Goal: Task Accomplishment & Management: Manage account settings

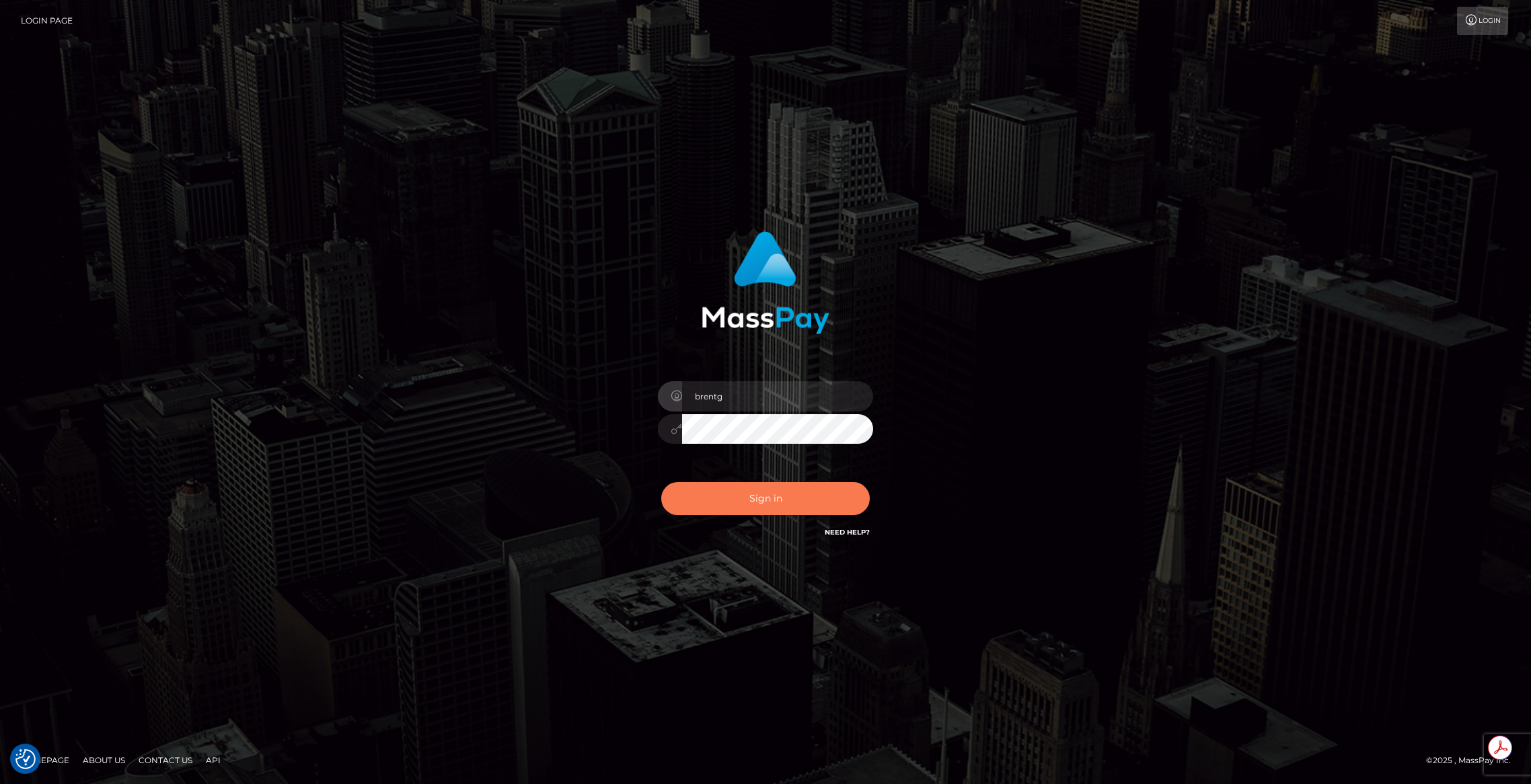
click at [775, 488] on button "Sign in" at bounding box center [765, 499] width 209 height 33
type input "brentg"
click at [726, 497] on button "Sign in" at bounding box center [765, 499] width 209 height 33
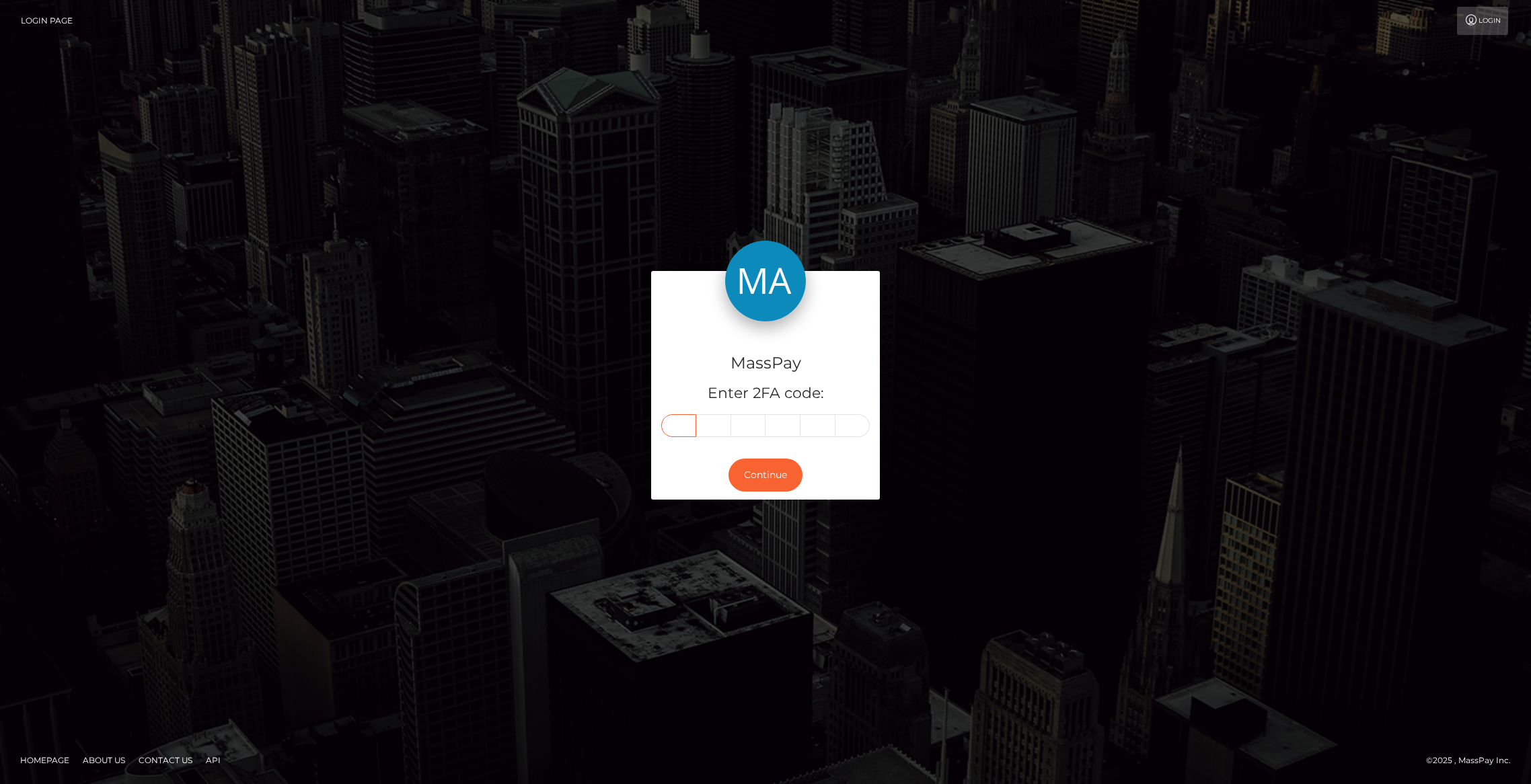
paste input "9"
type input "9"
type input "4"
type input "7"
type input "2"
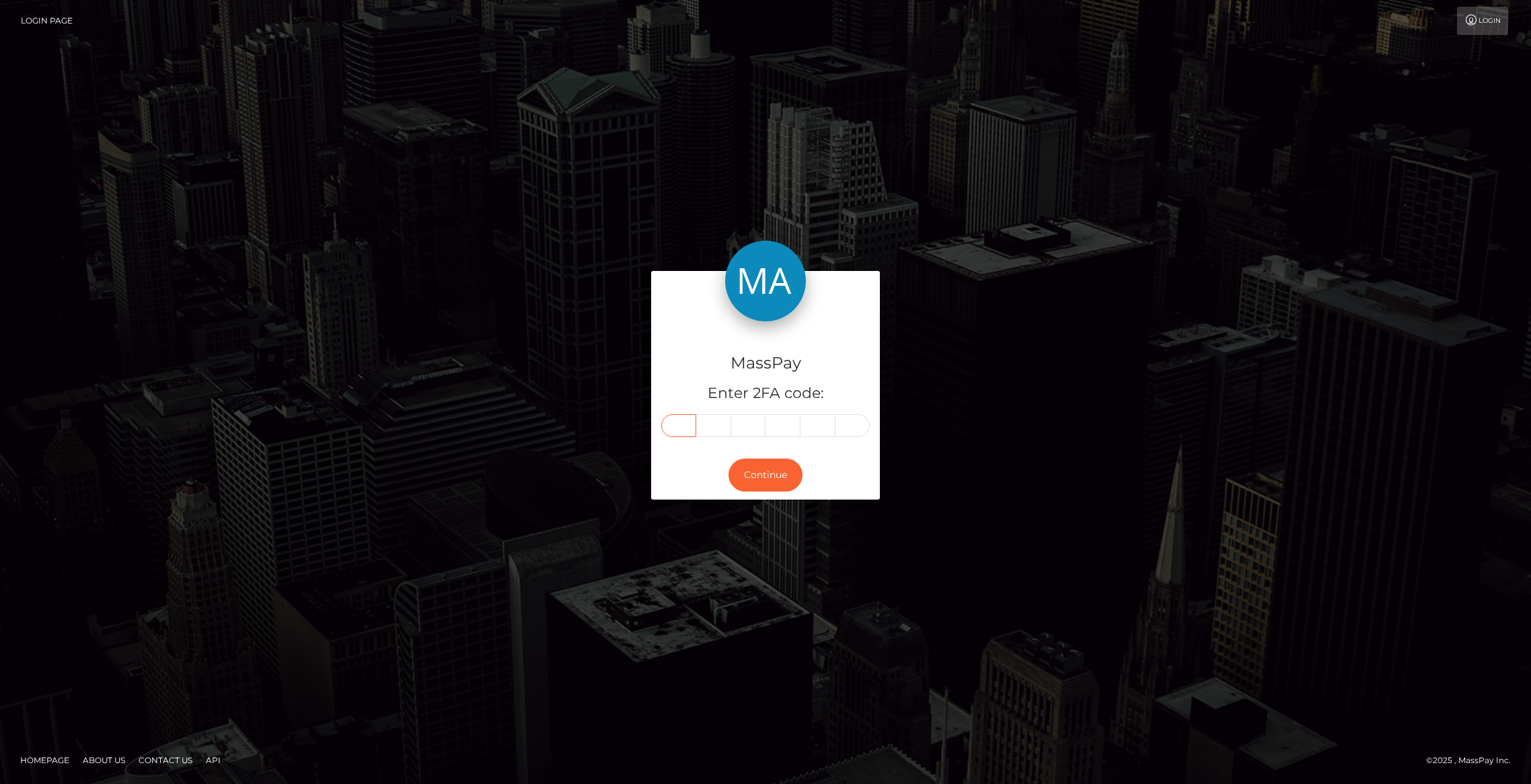
type input "6"
type input "4"
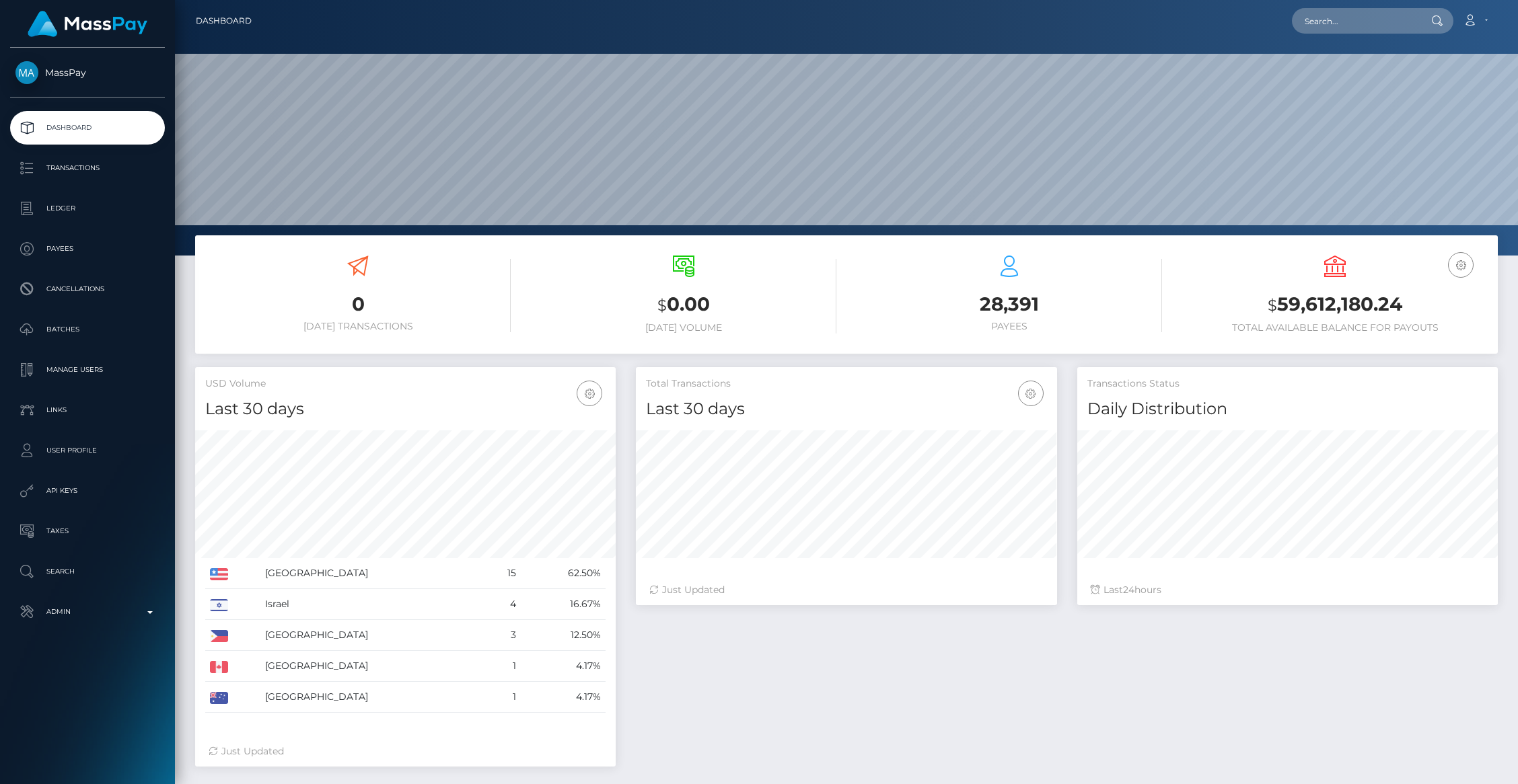
scroll to position [238, 420]
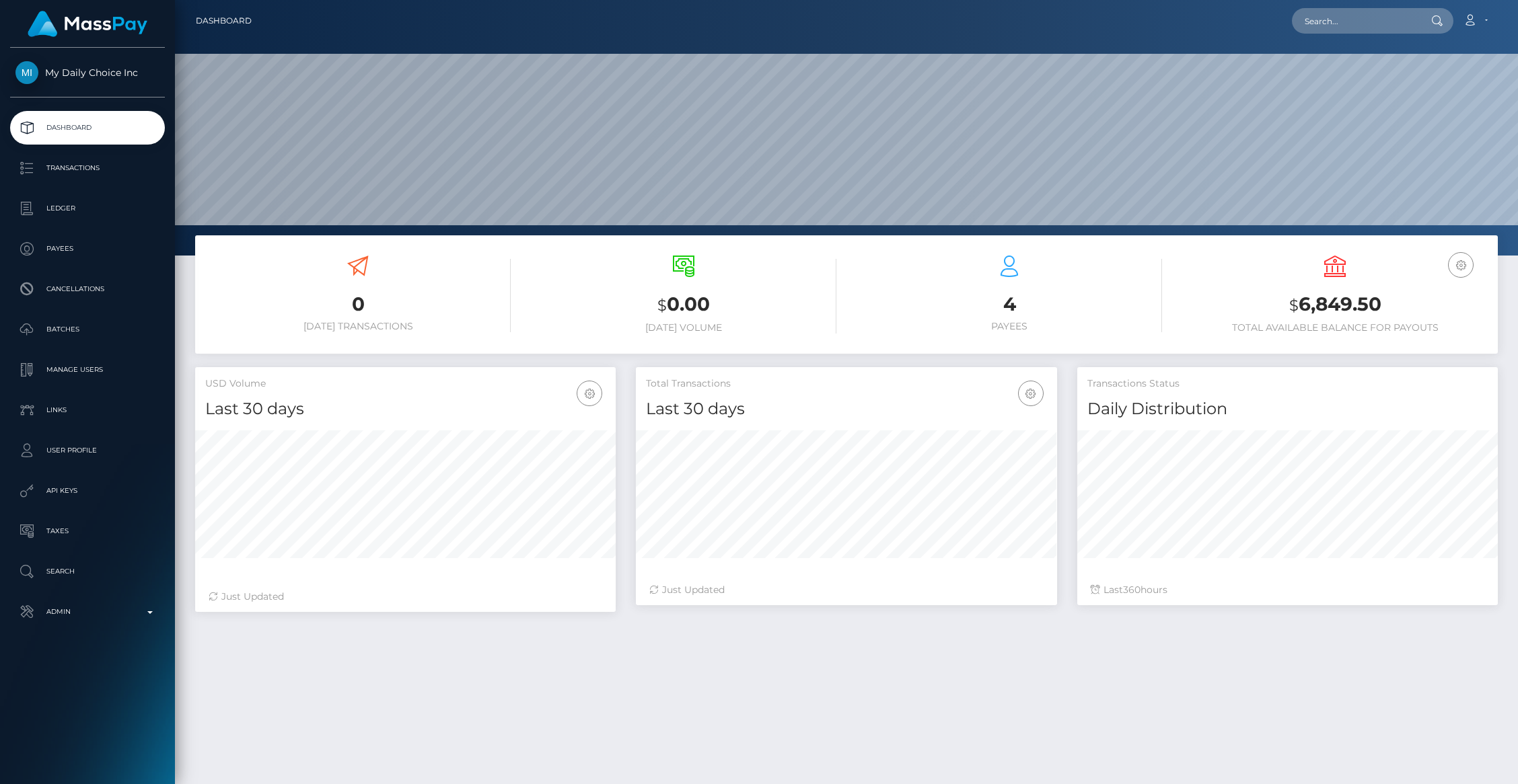
scroll to position [238, 420]
click at [80, 338] on p "Batches" at bounding box center [87, 330] width 144 height 20
click at [71, 332] on p "Batches" at bounding box center [87, 330] width 144 height 20
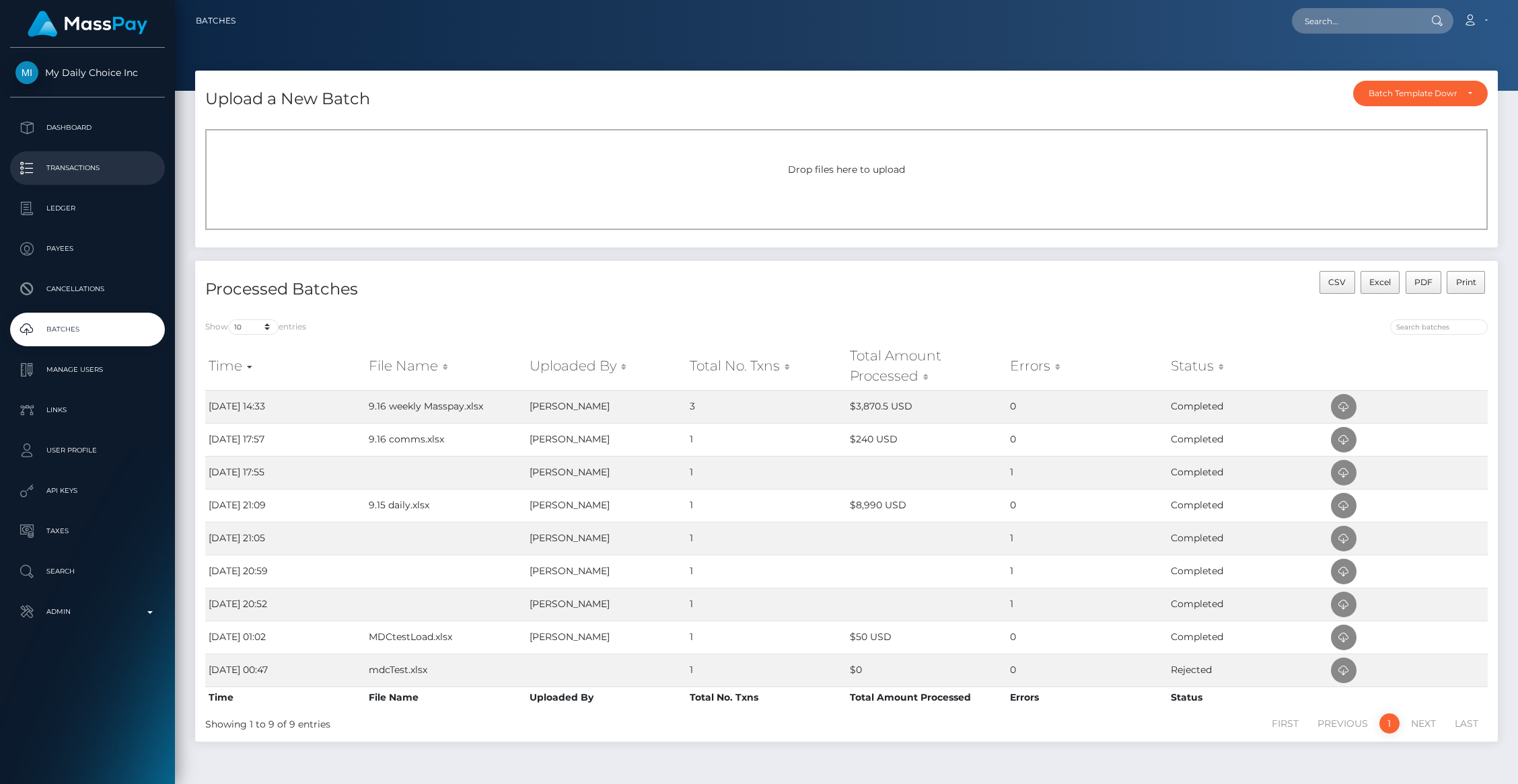
click at [77, 164] on p "Transactions" at bounding box center [87, 168] width 144 height 20
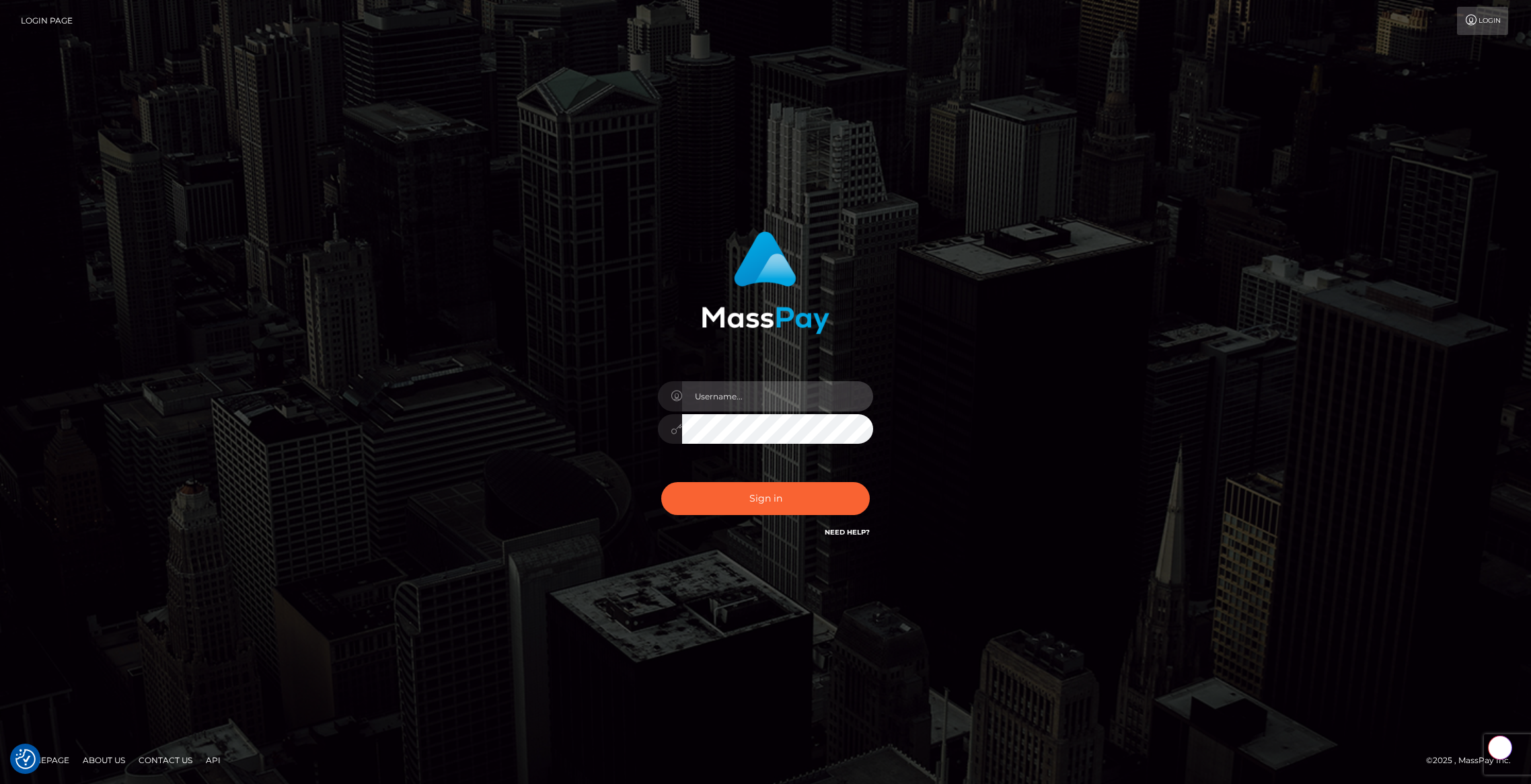
type input "brentg"
click at [766, 500] on button "Sign in" at bounding box center [765, 499] width 209 height 33
type input "brentg"
click at [763, 507] on button "Sign in" at bounding box center [765, 499] width 209 height 33
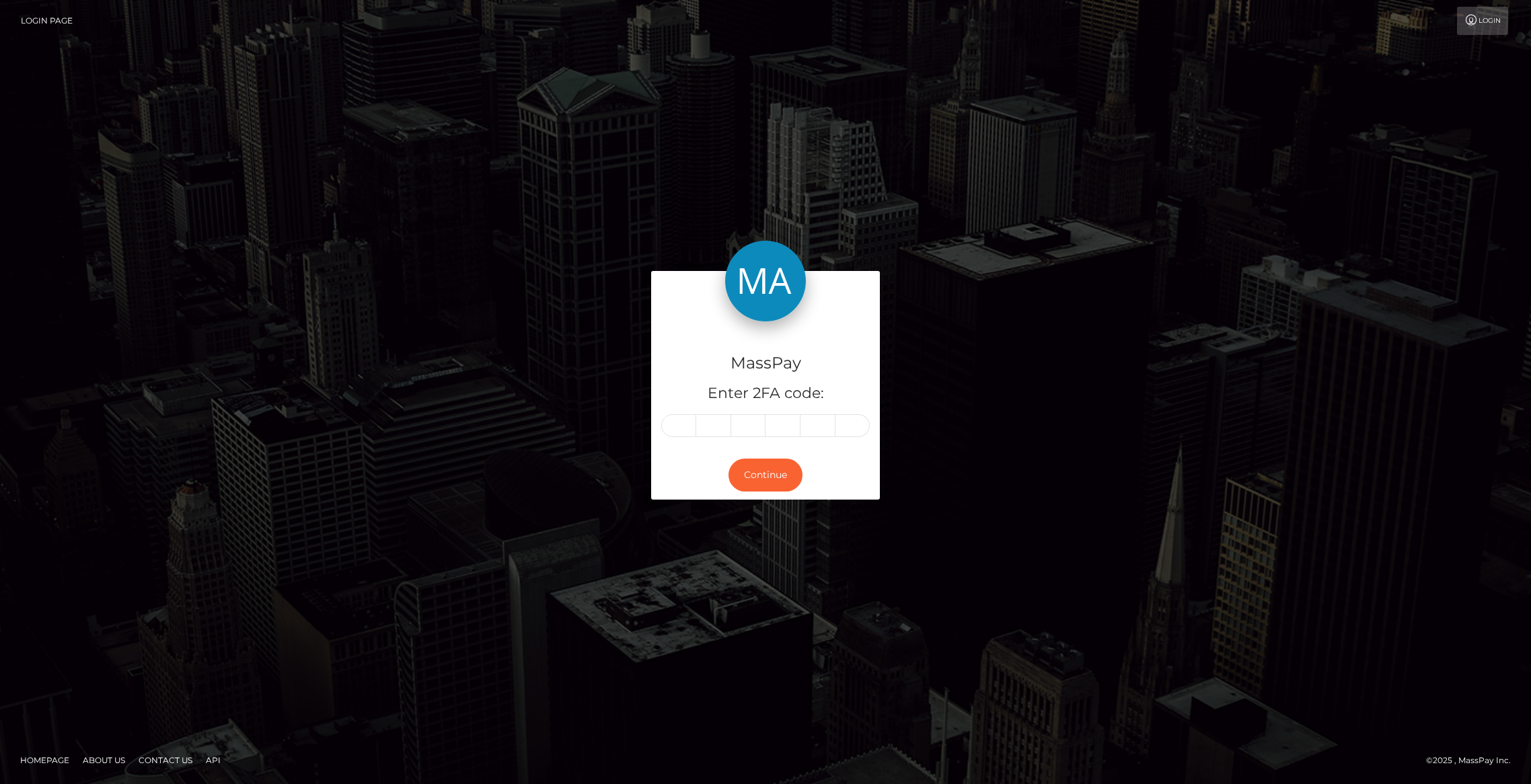
type input "5"
type input "1"
type input "0"
type input "6"
type input "5"
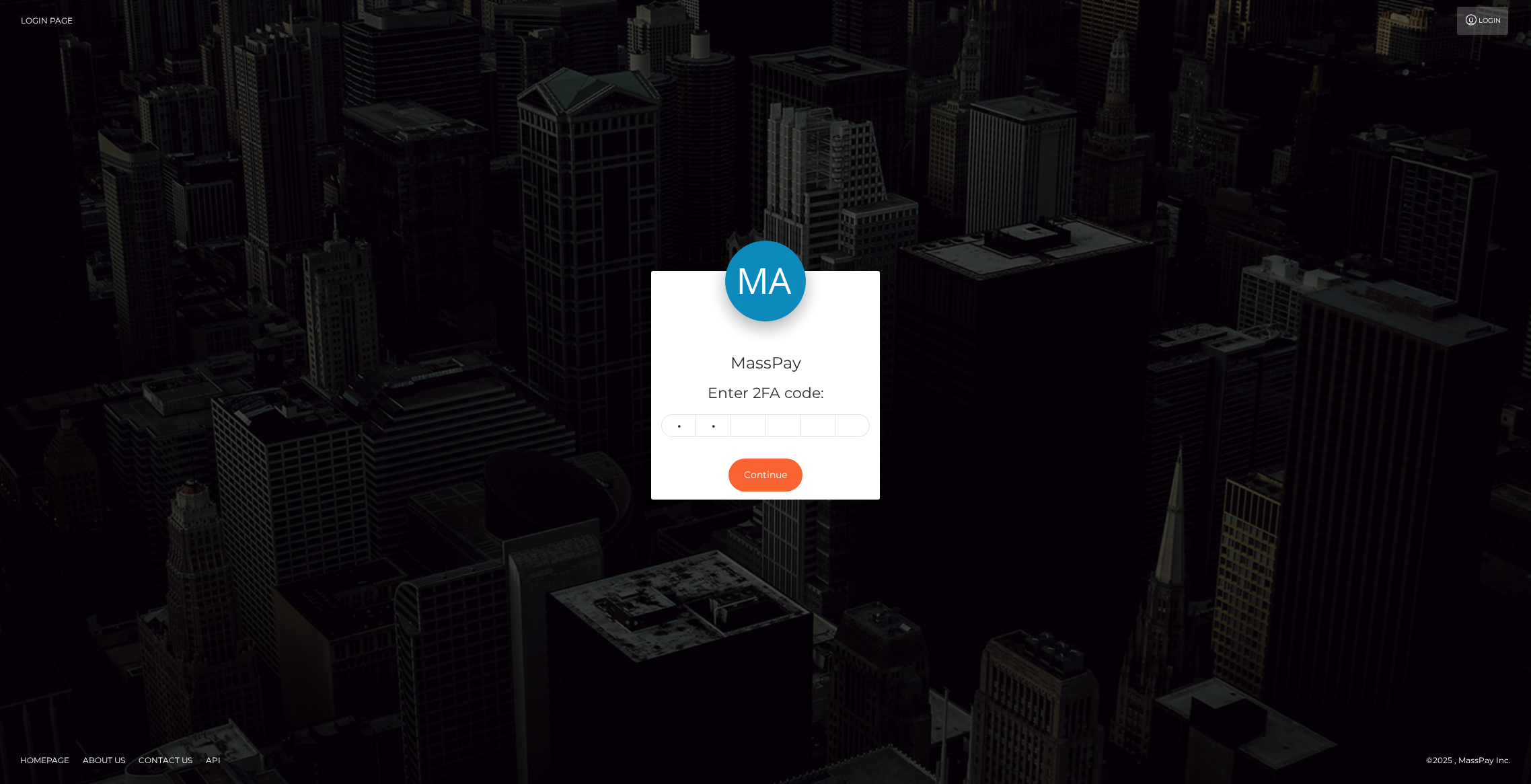
type input "7"
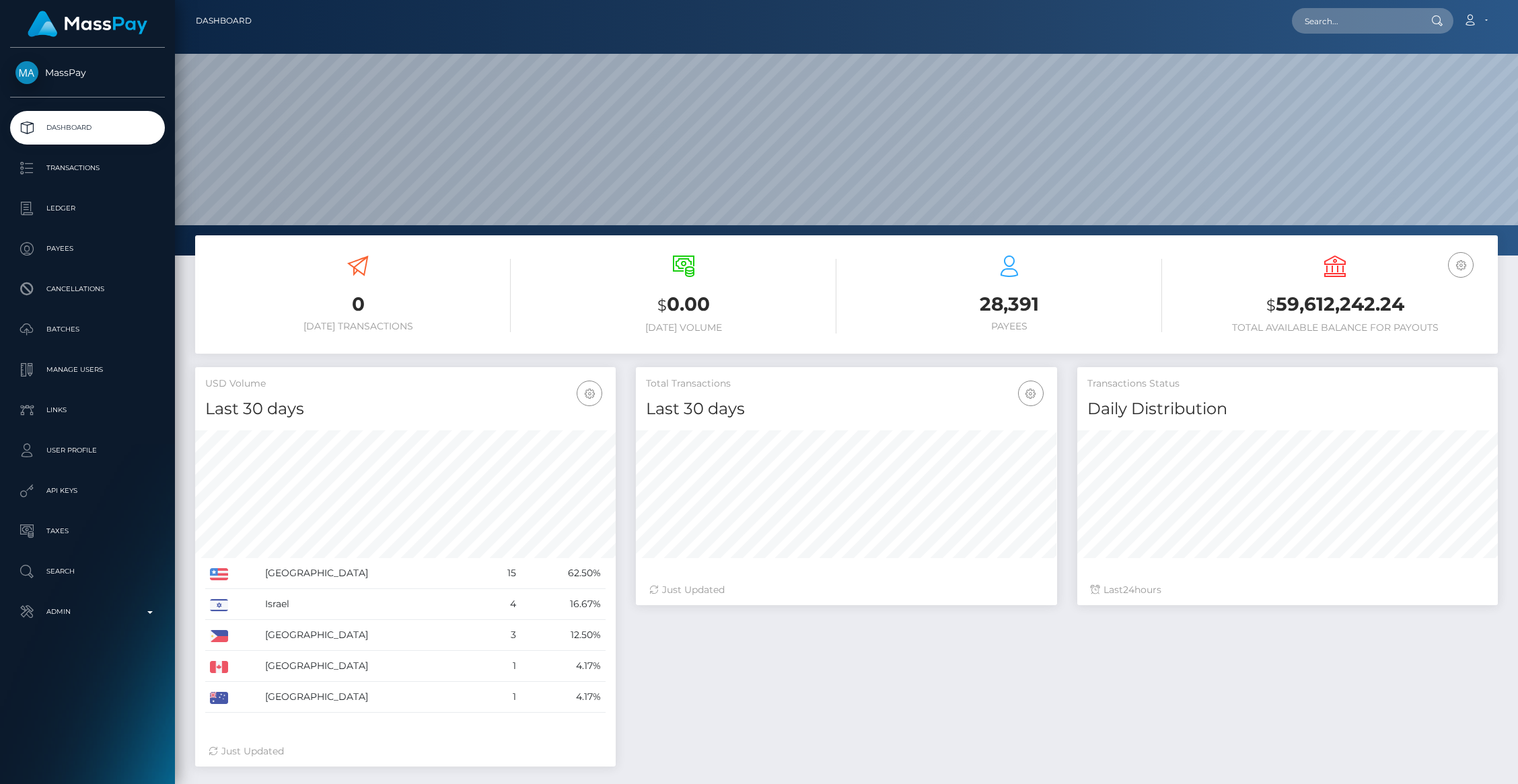
scroll to position [238, 420]
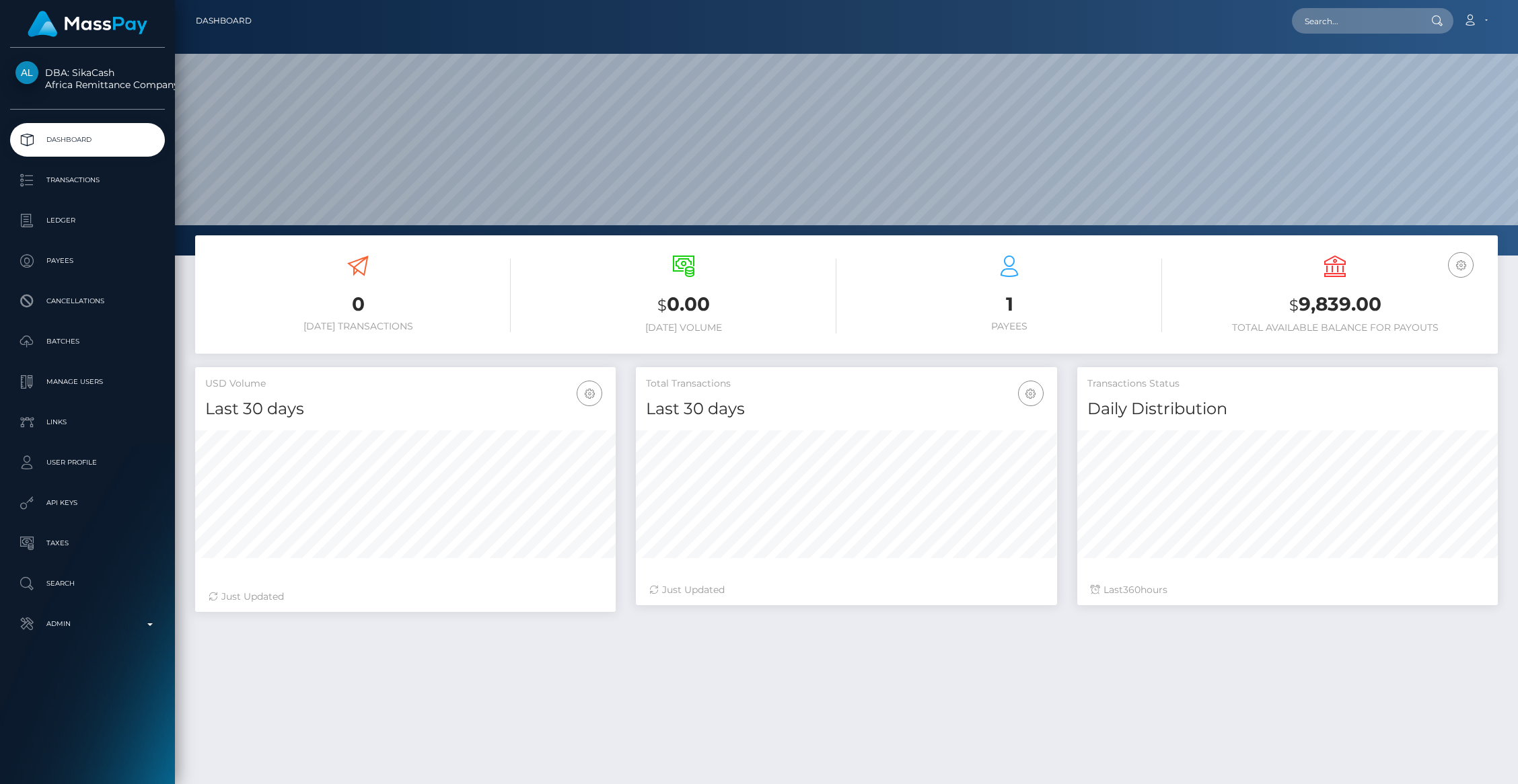
scroll to position [238, 420]
click at [63, 184] on p "Transactions" at bounding box center [87, 180] width 144 height 20
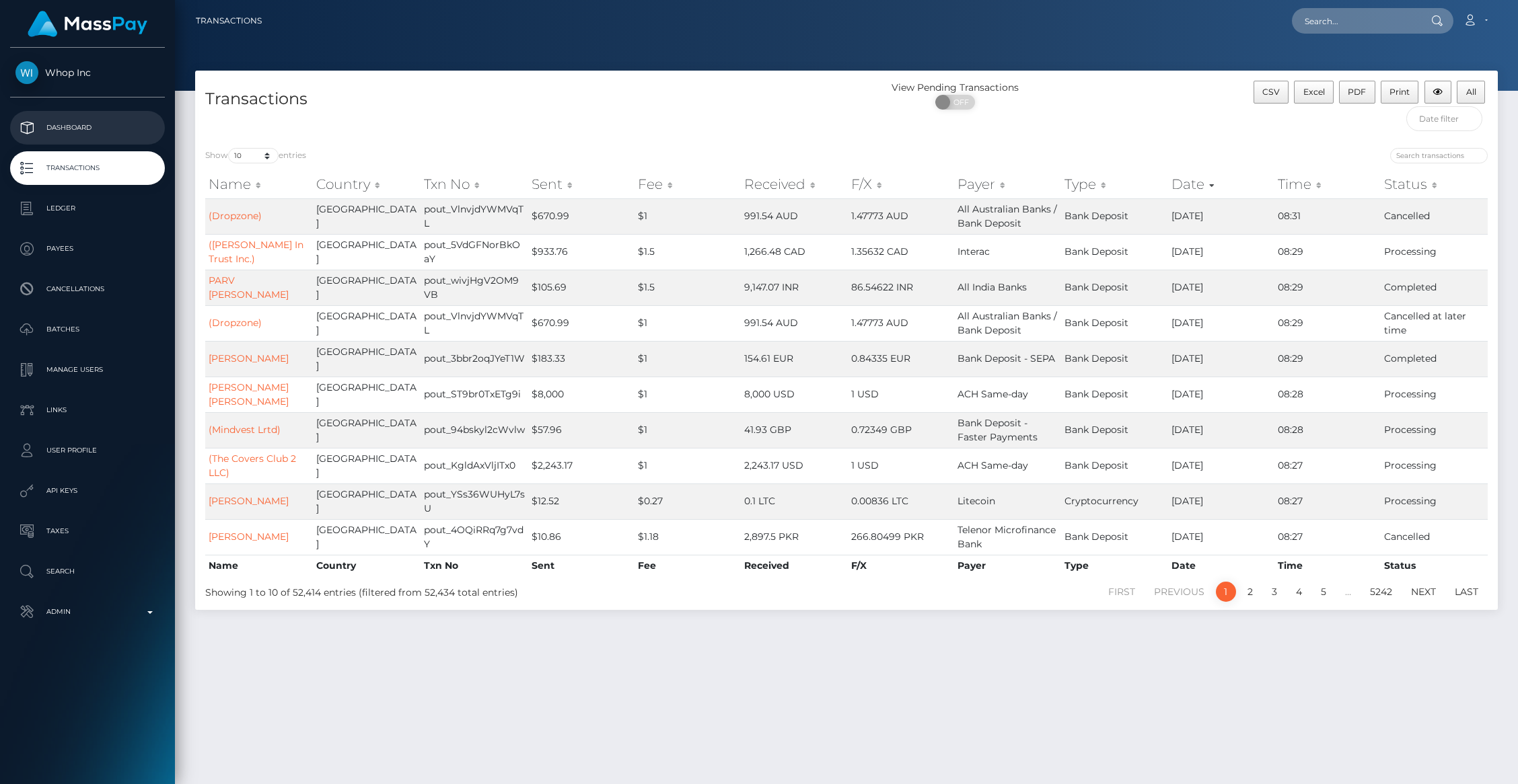
click at [37, 118] on p "Dashboard" at bounding box center [87, 128] width 144 height 20
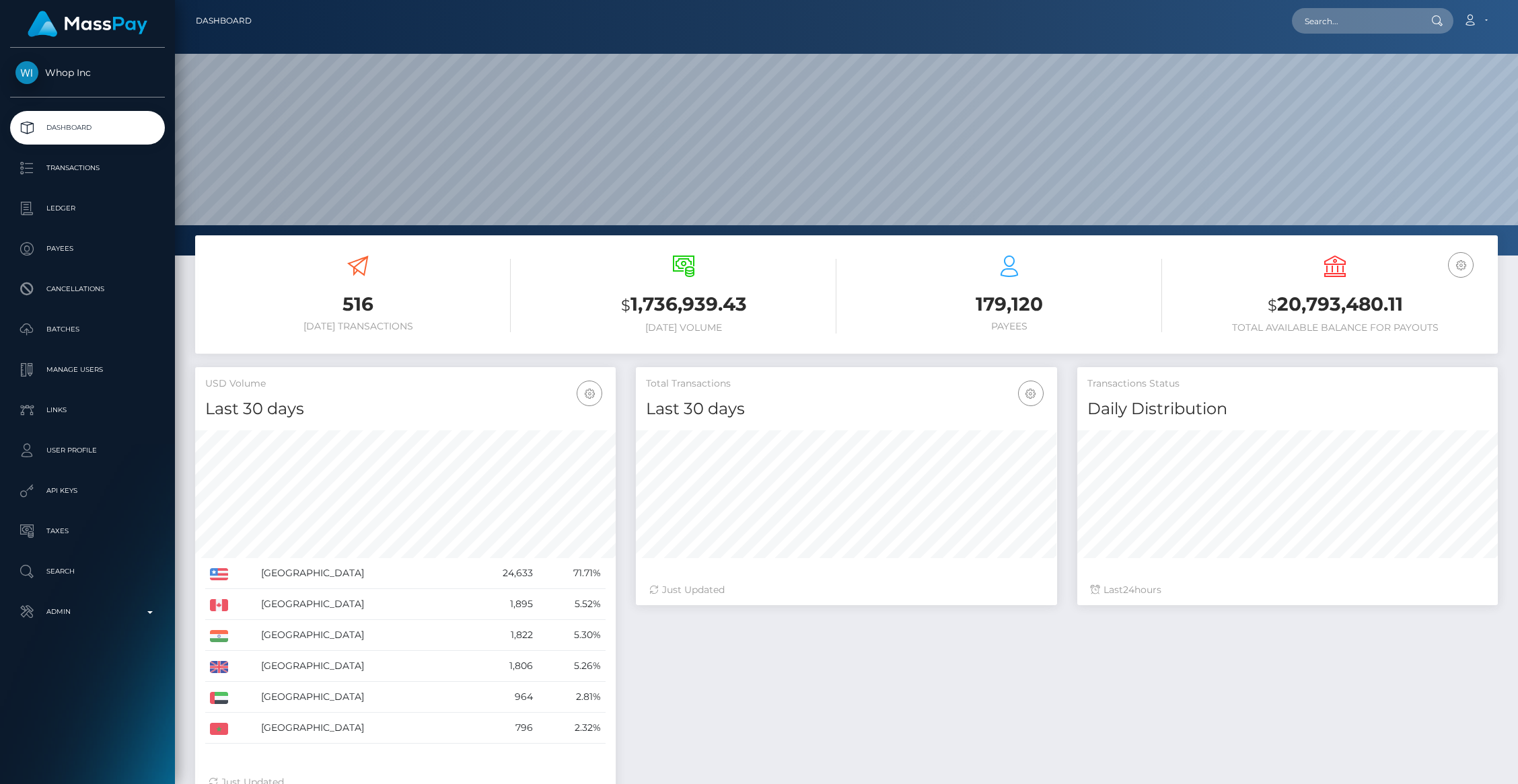
scroll to position [238, 420]
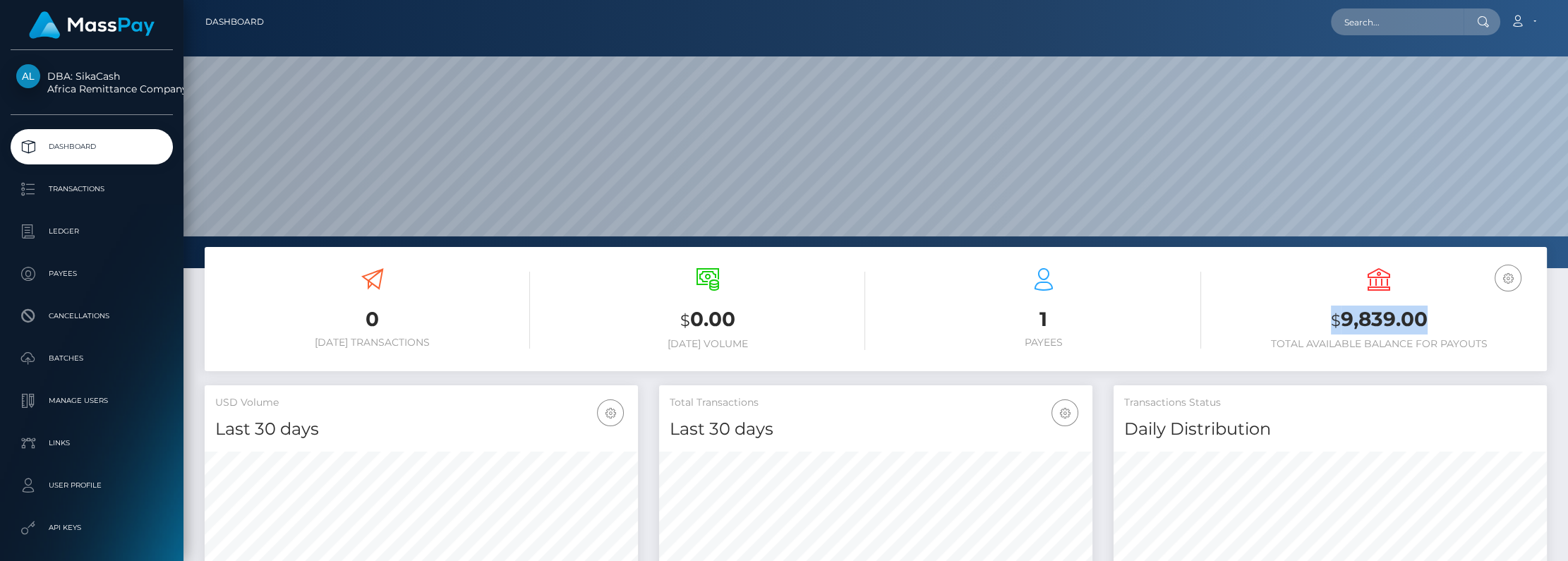
drag, startPoint x: 1279, startPoint y: 299, endPoint x: 1448, endPoint y: 332, distance: 172.2
click at [1448, 332] on div "USD Balance $ 9,839.00 Total Available Balance for Payouts" at bounding box center [1380, 309] width 315 height 82
click at [72, 360] on p "Batches" at bounding box center [92, 358] width 151 height 21
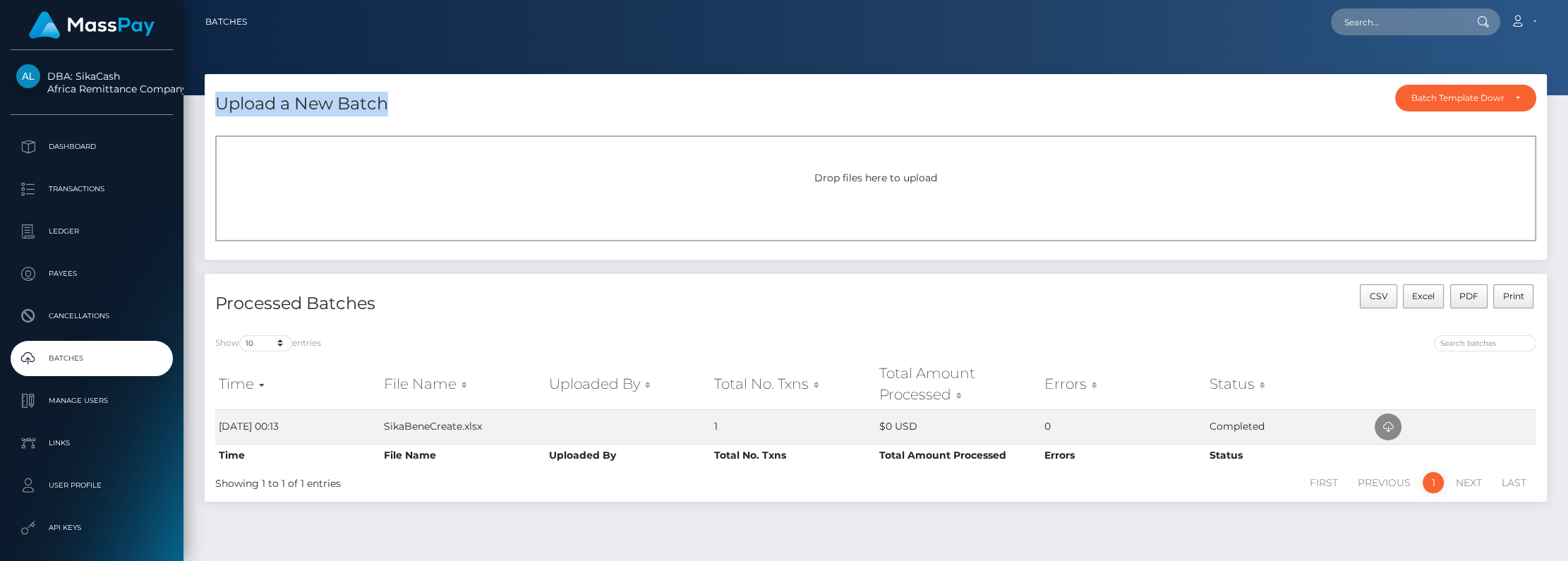
drag, startPoint x: 409, startPoint y: 100, endPoint x: 213, endPoint y: 96, distance: 196.0
click at [213, 96] on div "Upload a New Batch Batch Template Download AED payout ARS payout AUD payout BRL…" at bounding box center [876, 99] width 1342 height 51
click at [748, 186] on div "Drop files here to upload" at bounding box center [876, 187] width 1321 height 105
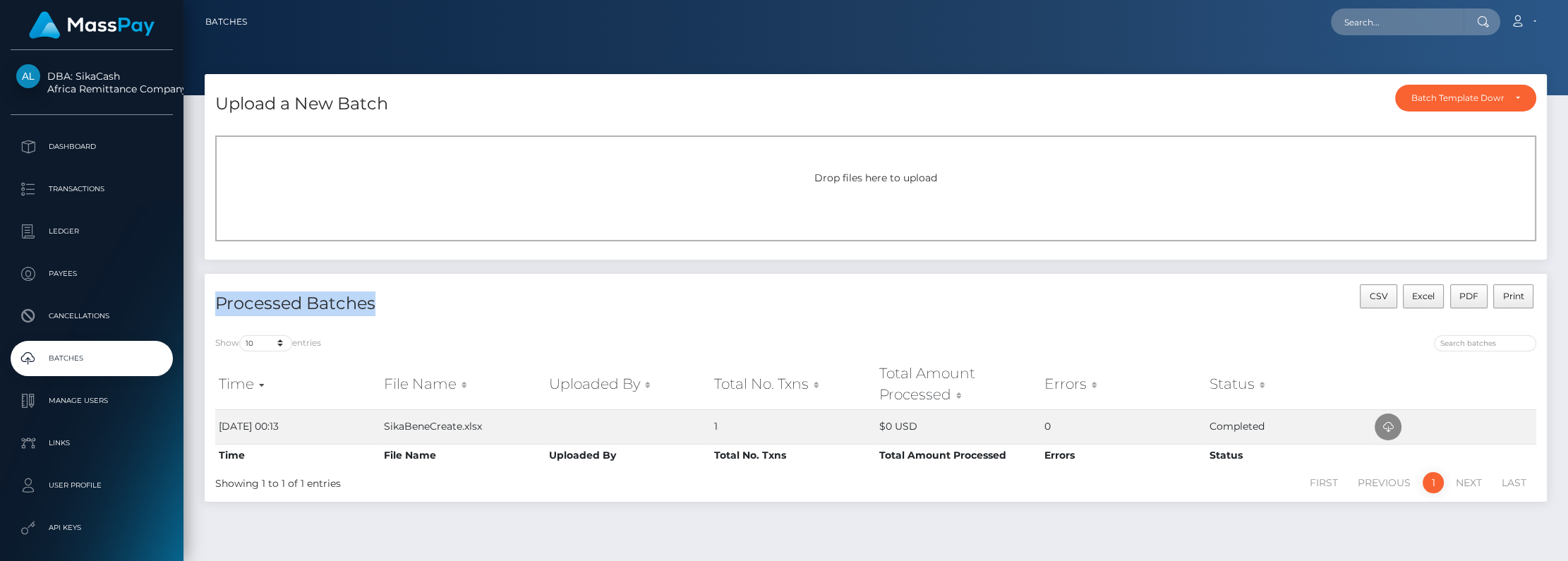
drag, startPoint x: 238, startPoint y: 301, endPoint x: 388, endPoint y: 307, distance: 150.1
click at [388, 307] on div "Processed Batches" at bounding box center [540, 304] width 671 height 40
drag, startPoint x: 706, startPoint y: 426, endPoint x: 750, endPoint y: 423, distance: 44.1
click at [750, 423] on tr "20th Aug 25 00:13 SikaBeneCreate.xlsx 1 $0 USD 0 Completed" at bounding box center [876, 427] width 1321 height 35
drag, startPoint x: 881, startPoint y: 428, endPoint x: 955, endPoint y: 425, distance: 74.1
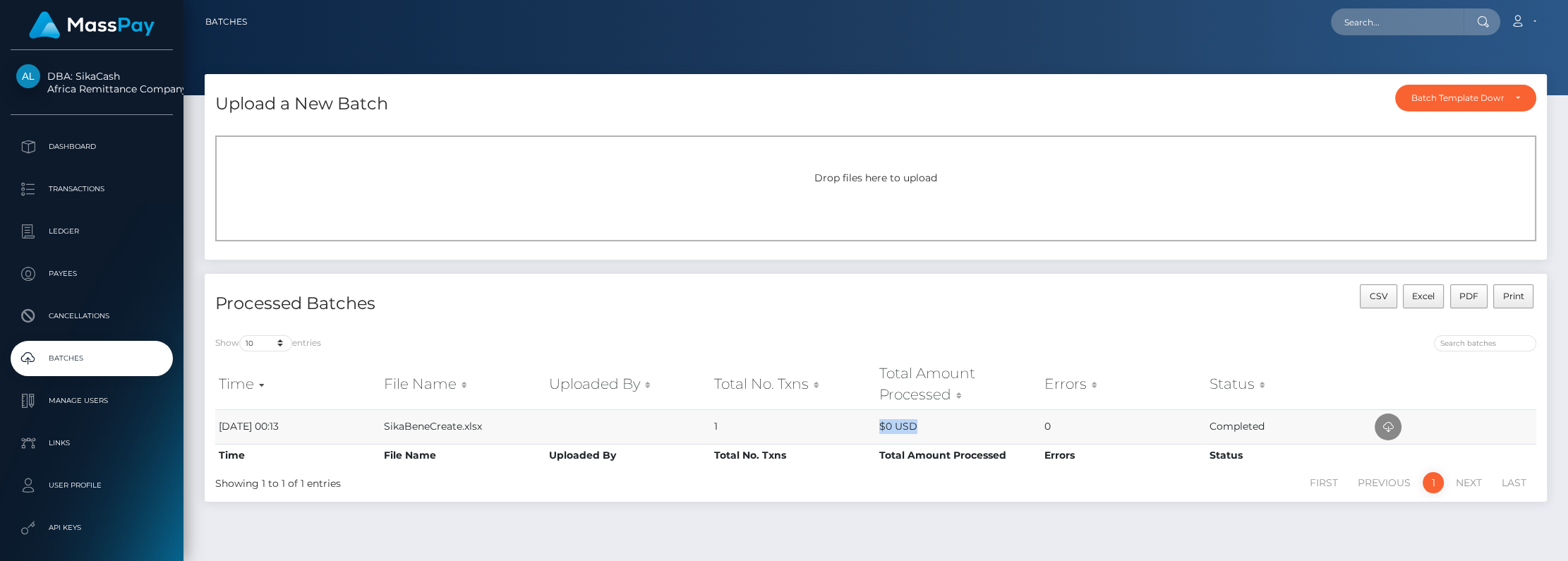
click at [955, 425] on td "$0 USD" at bounding box center [958, 427] width 165 height 35
drag, startPoint x: 1208, startPoint y: 422, endPoint x: 1282, endPoint y: 421, distance: 74.0
click at [1282, 421] on td "Completed" at bounding box center [1288, 427] width 165 height 35
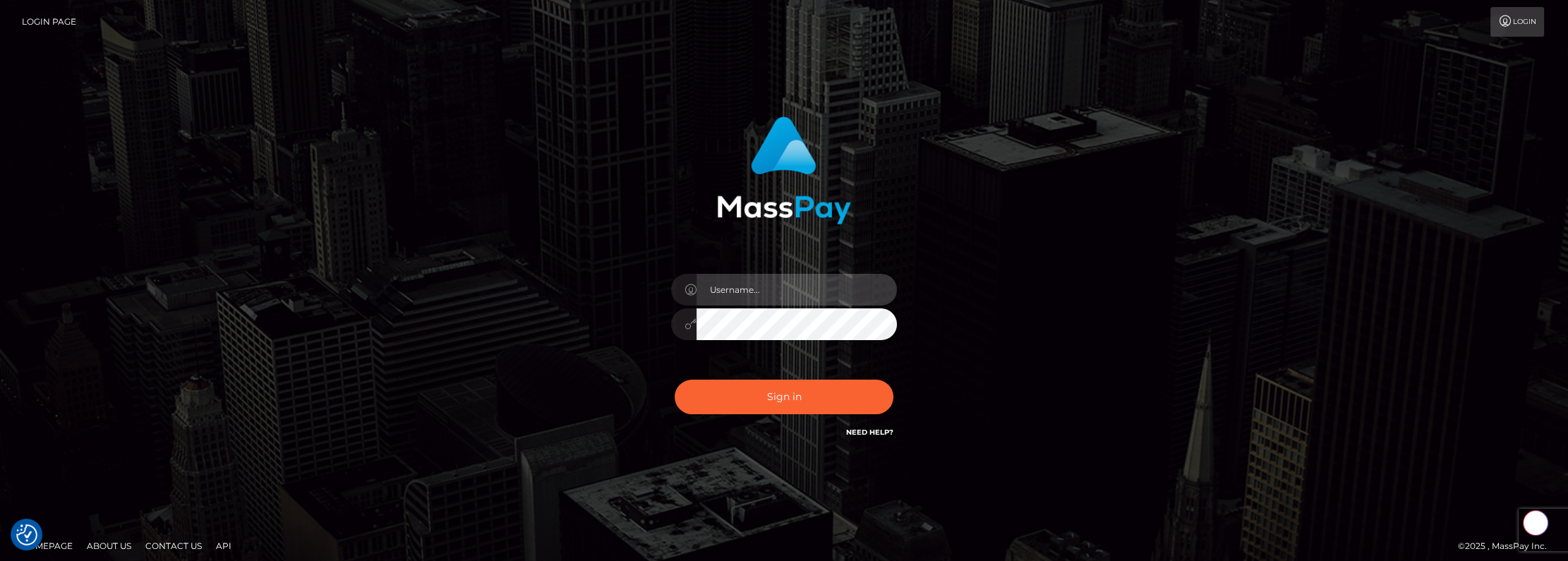
type input "brentg"
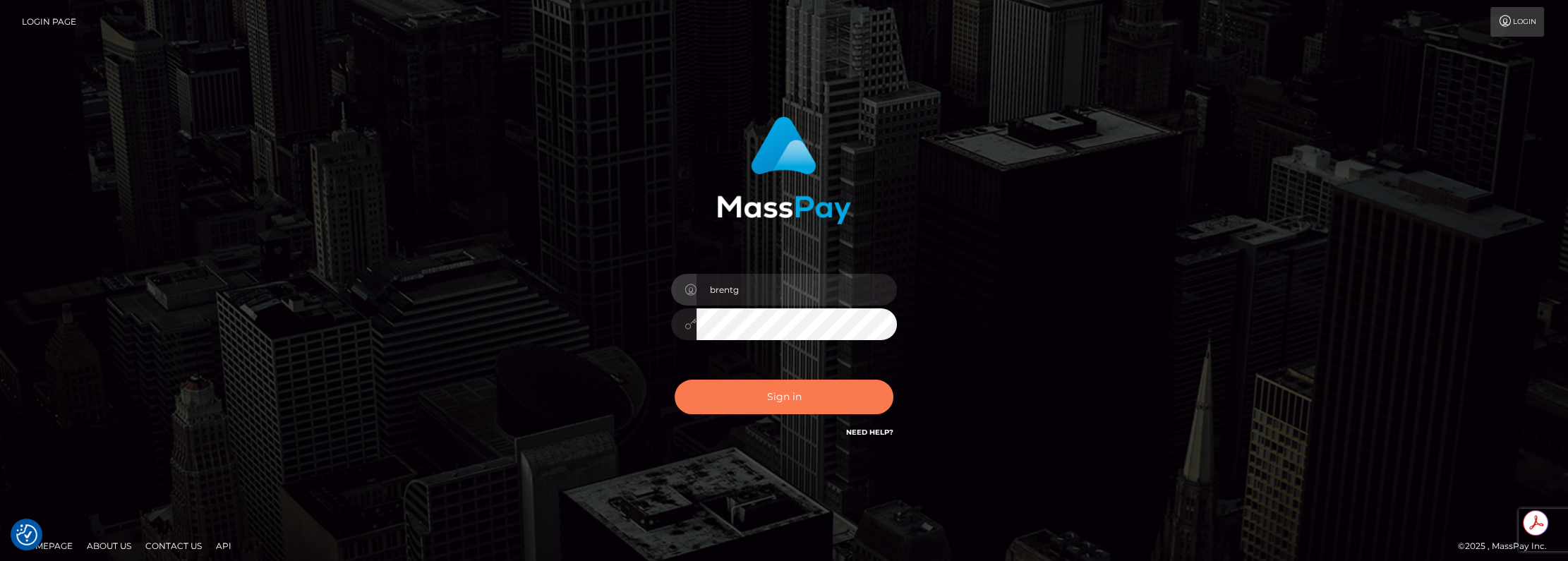
click at [754, 395] on button "Sign in" at bounding box center [784, 397] width 219 height 35
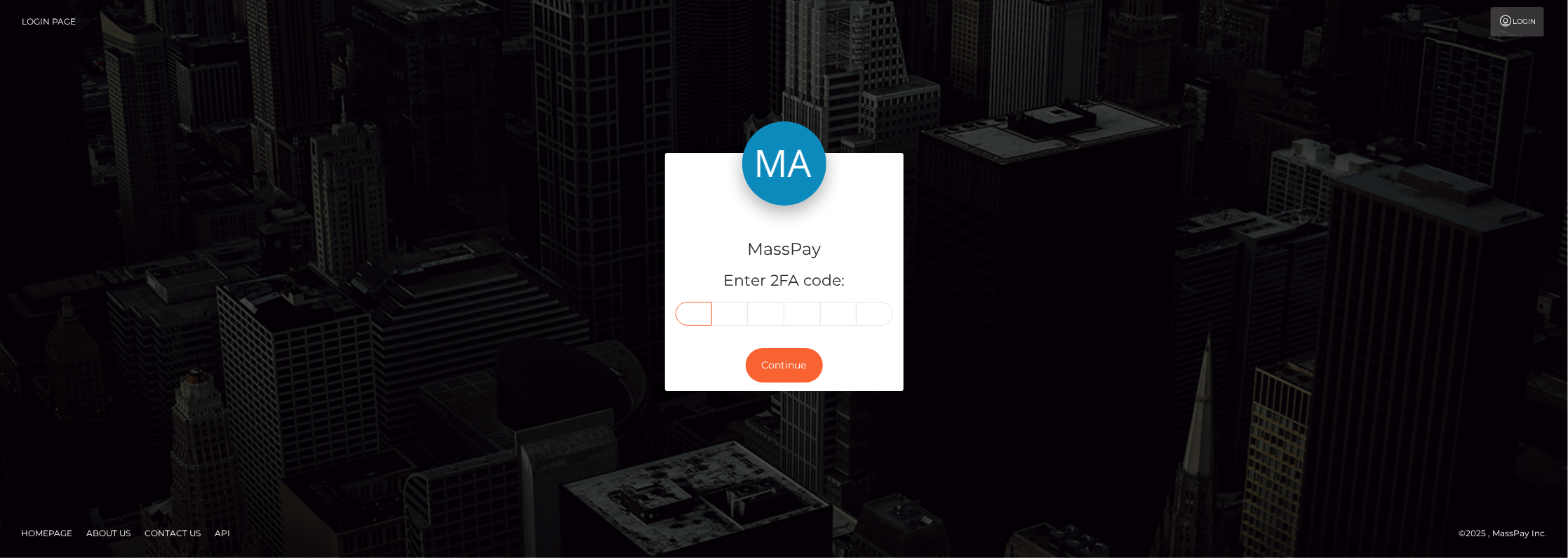
paste input "4"
type input "4"
type input "6"
type input "8"
type input "3"
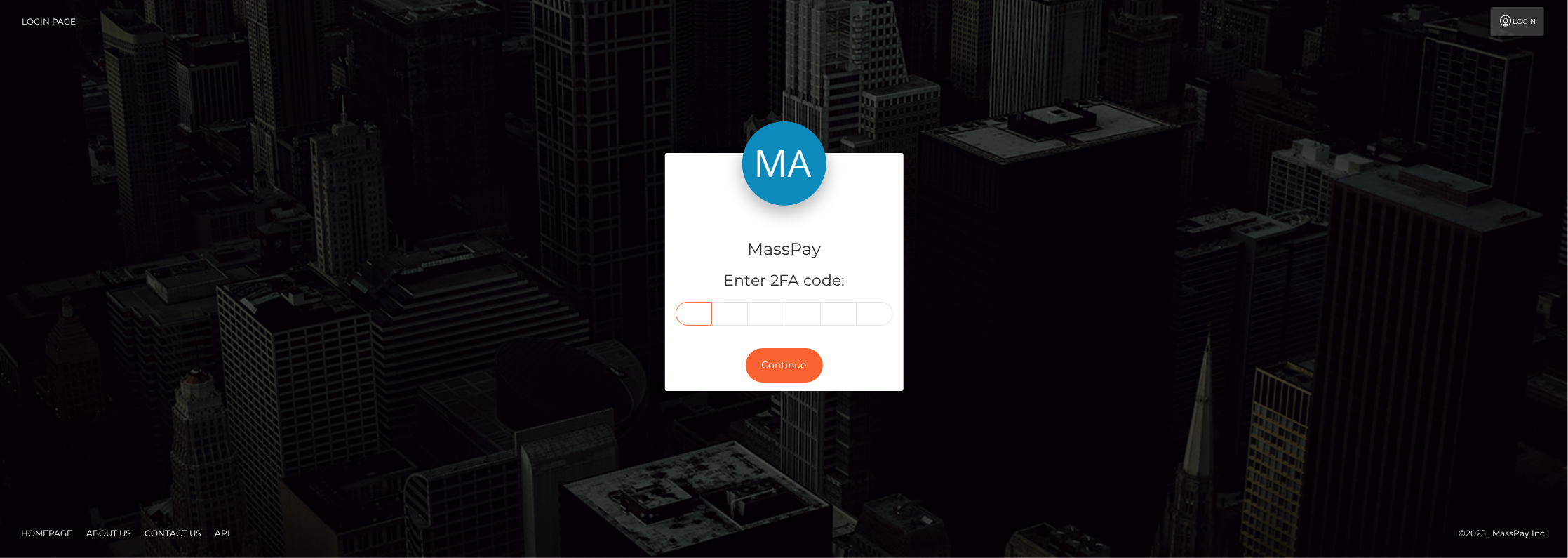
type input "2"
type input "7"
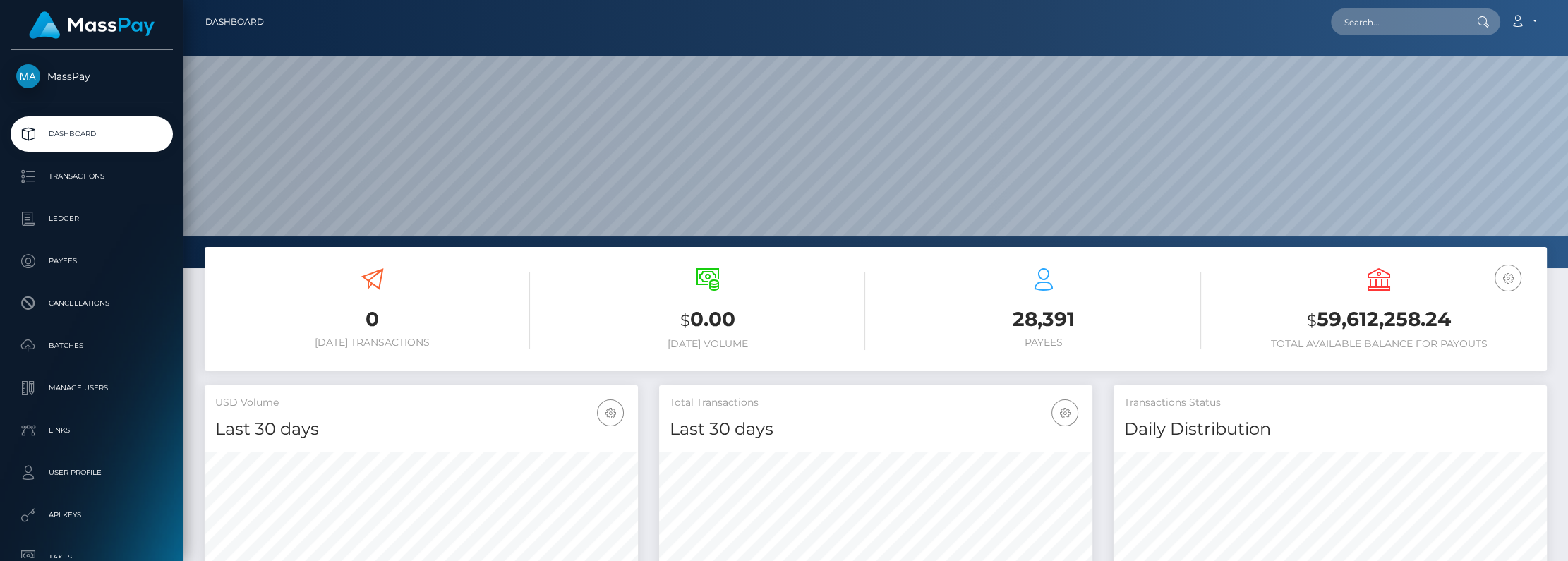
scroll to position [250, 433]
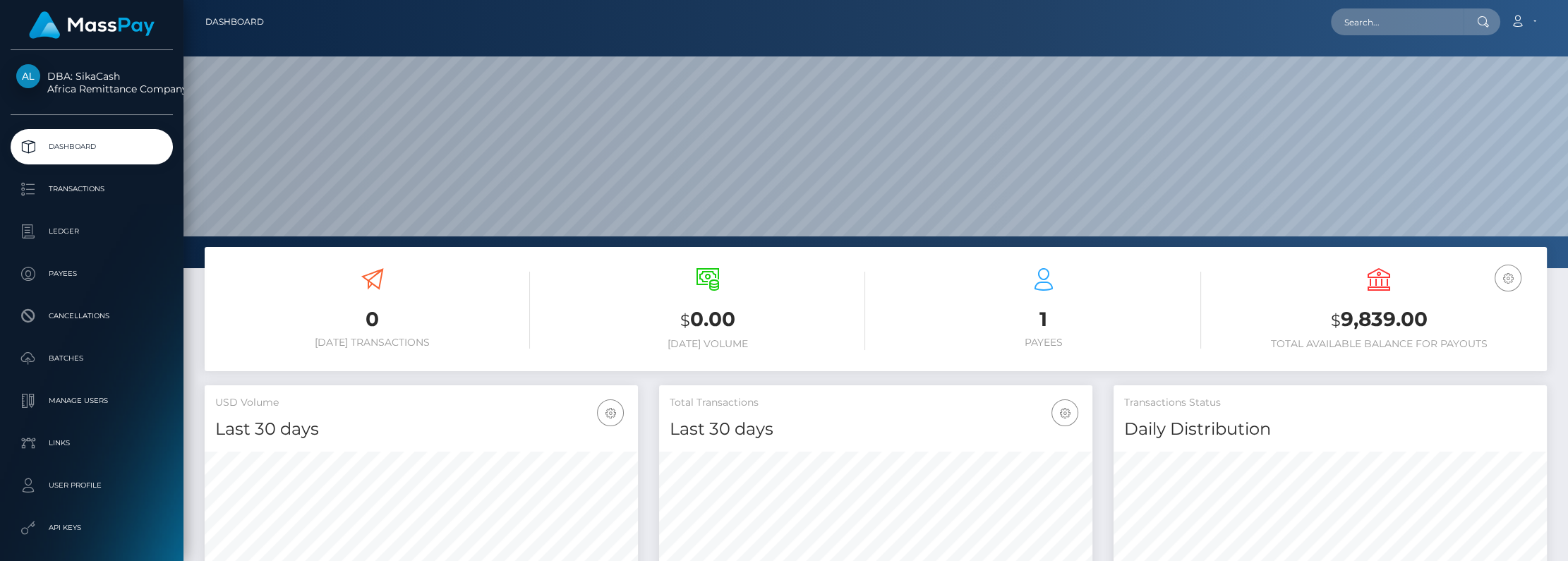
scroll to position [250, 433]
click at [71, 352] on p "Batches" at bounding box center [92, 358] width 151 height 21
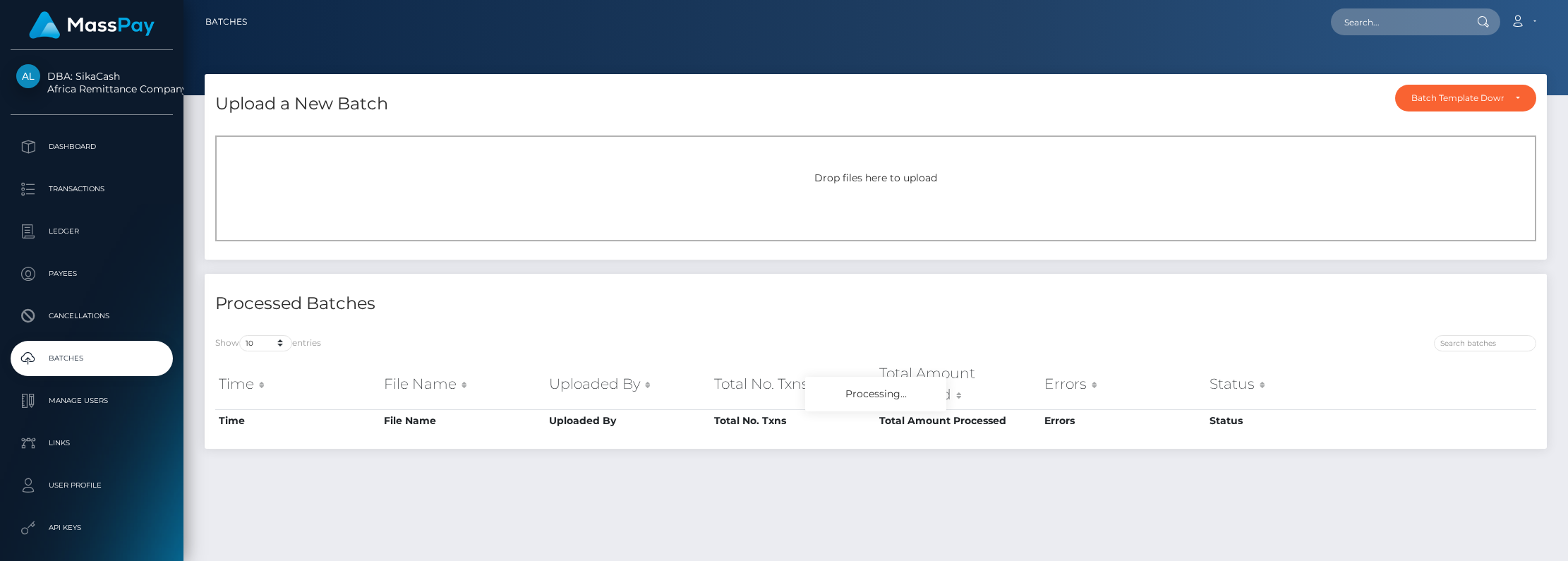
scroll to position [36, 0]
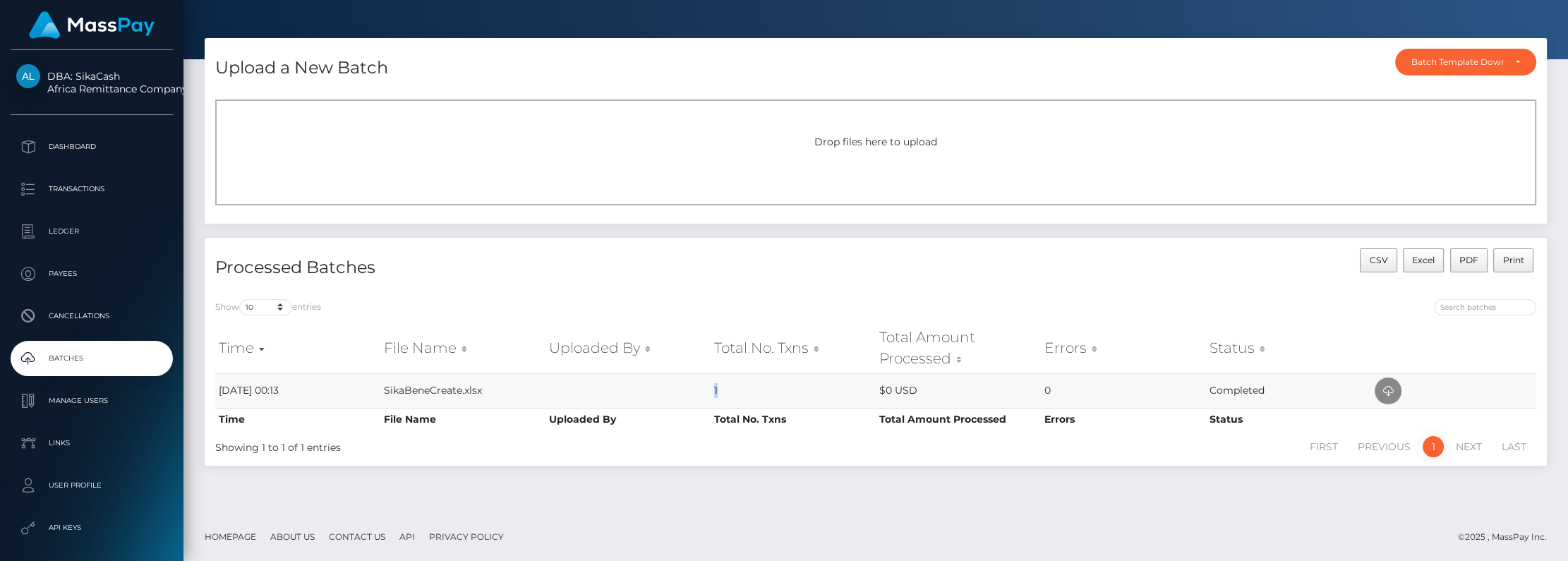
drag, startPoint x: 709, startPoint y: 389, endPoint x: 733, endPoint y: 389, distance: 24.0
click at [733, 389] on tr "20th Aug 25 00:13 SikaBeneCreate.xlsx 1 $0 USD 0 Completed" at bounding box center [876, 390] width 1321 height 35
drag, startPoint x: 871, startPoint y: 389, endPoint x: 906, endPoint y: 386, distance: 35.1
click at [906, 386] on tr "20th Aug 25 00:13 SikaBeneCreate.xlsx 1 $0 USD 0 Completed" at bounding box center [876, 390] width 1321 height 35
drag, startPoint x: 1036, startPoint y: 389, endPoint x: 1083, endPoint y: 391, distance: 47.0
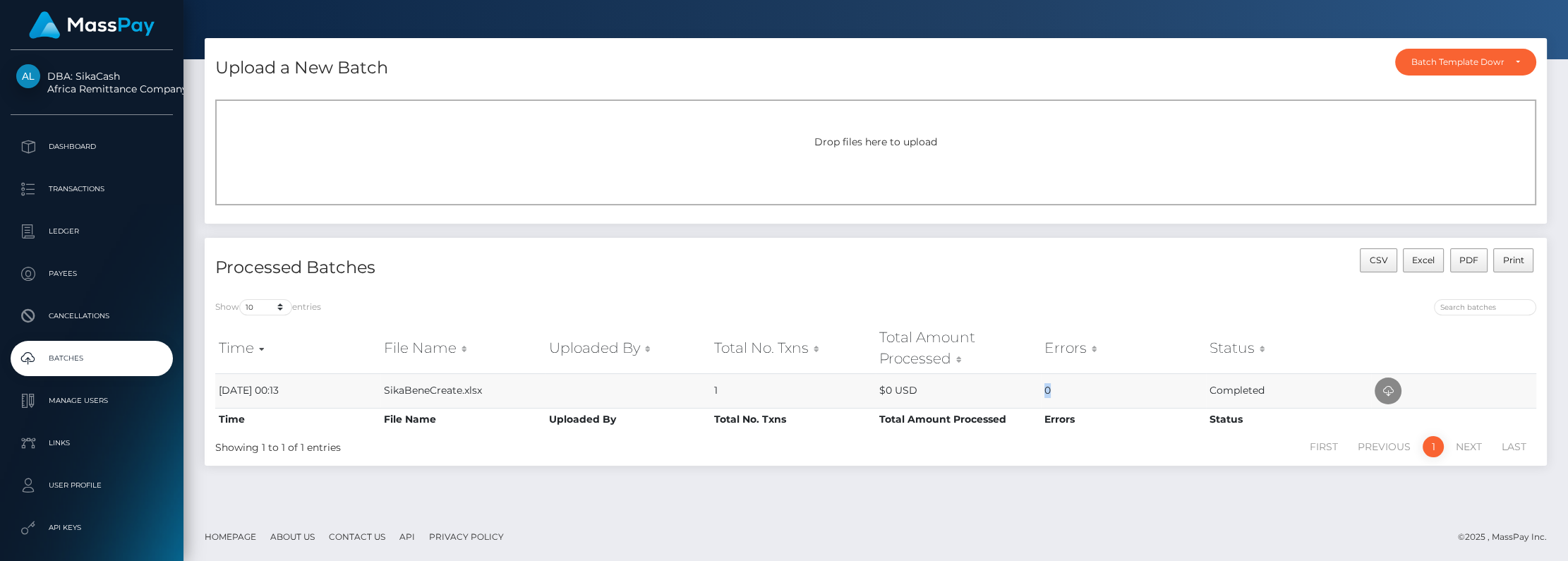
click at [1083, 391] on tr "20th Aug 25 00:13 SikaBeneCreate.xlsx 1 $0 USD 0 Completed" at bounding box center [876, 390] width 1321 height 35
drag, startPoint x: 732, startPoint y: 395, endPoint x: 701, endPoint y: 394, distance: 31.0
click at [701, 394] on tr "20th Aug 25 00:13 SikaBeneCreate.xlsx 1 $0 USD 0 Completed" at bounding box center [876, 390] width 1321 height 35
drag, startPoint x: 1032, startPoint y: 393, endPoint x: 1025, endPoint y: 394, distance: 7.1
click at [1025, 394] on tr "20th Aug 25 00:13 SikaBeneCreate.xlsx 1 $0 USD 0 Completed" at bounding box center [876, 390] width 1321 height 35
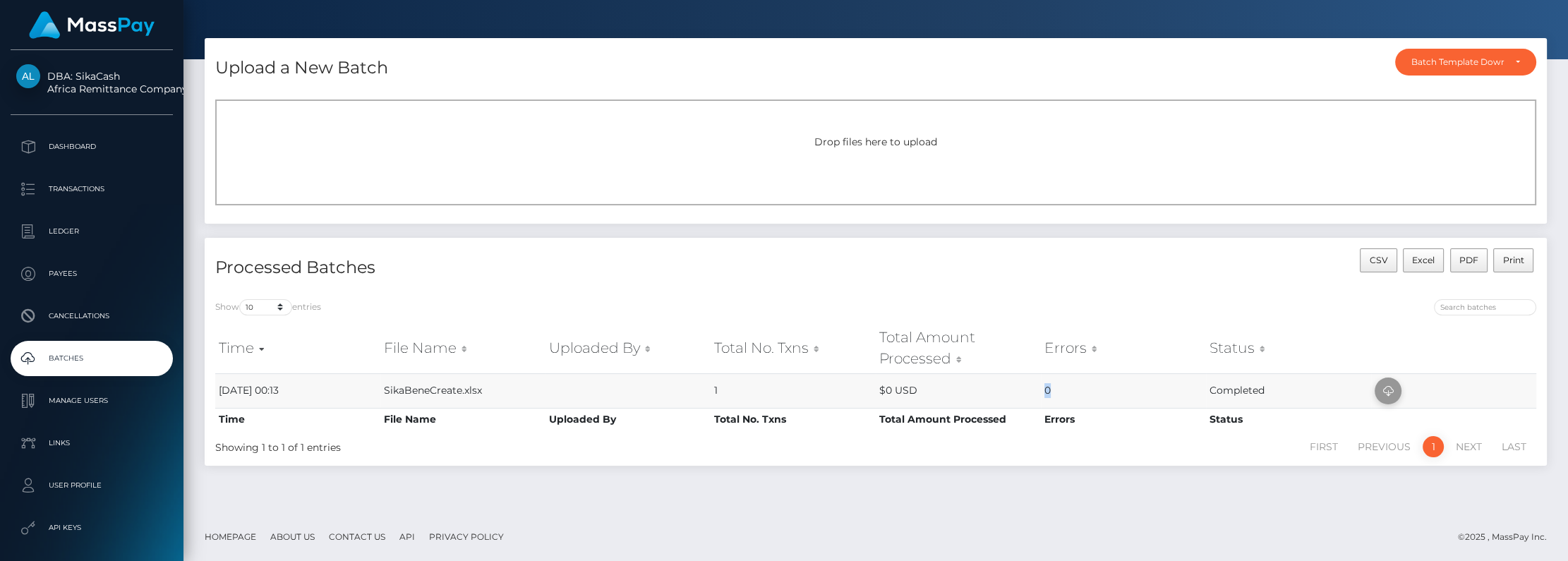
click at [1392, 390] on icon at bounding box center [1388, 391] width 17 height 17
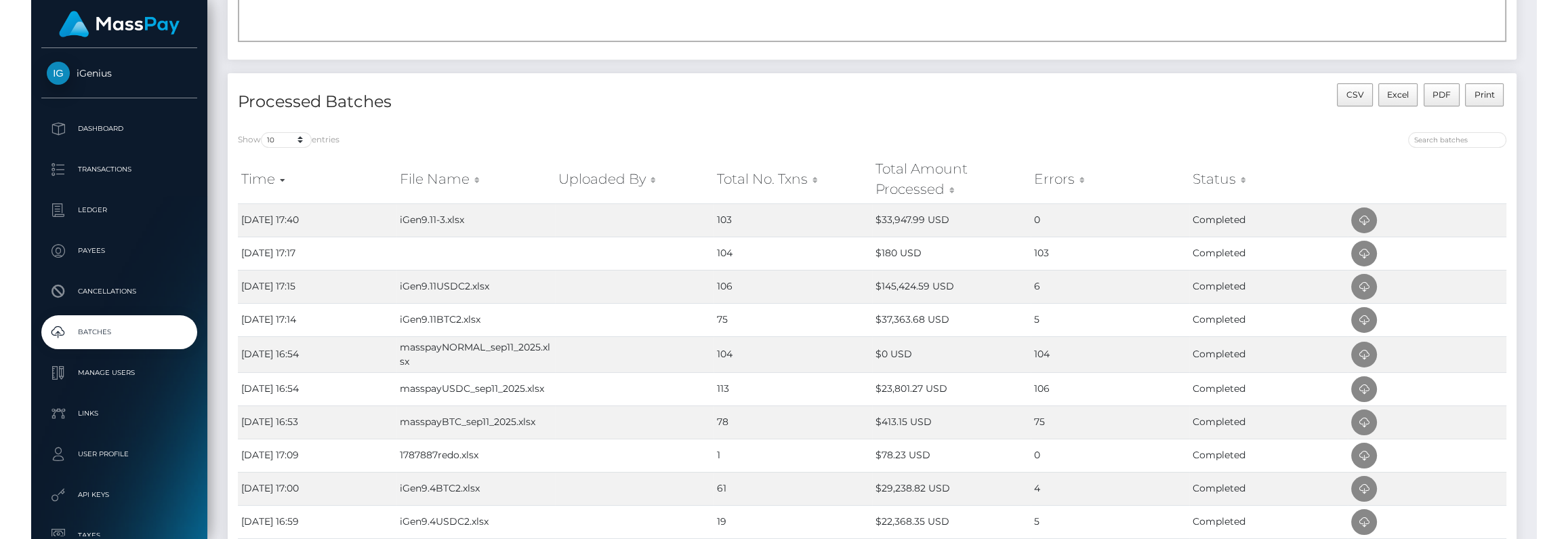
scroll to position [217, 0]
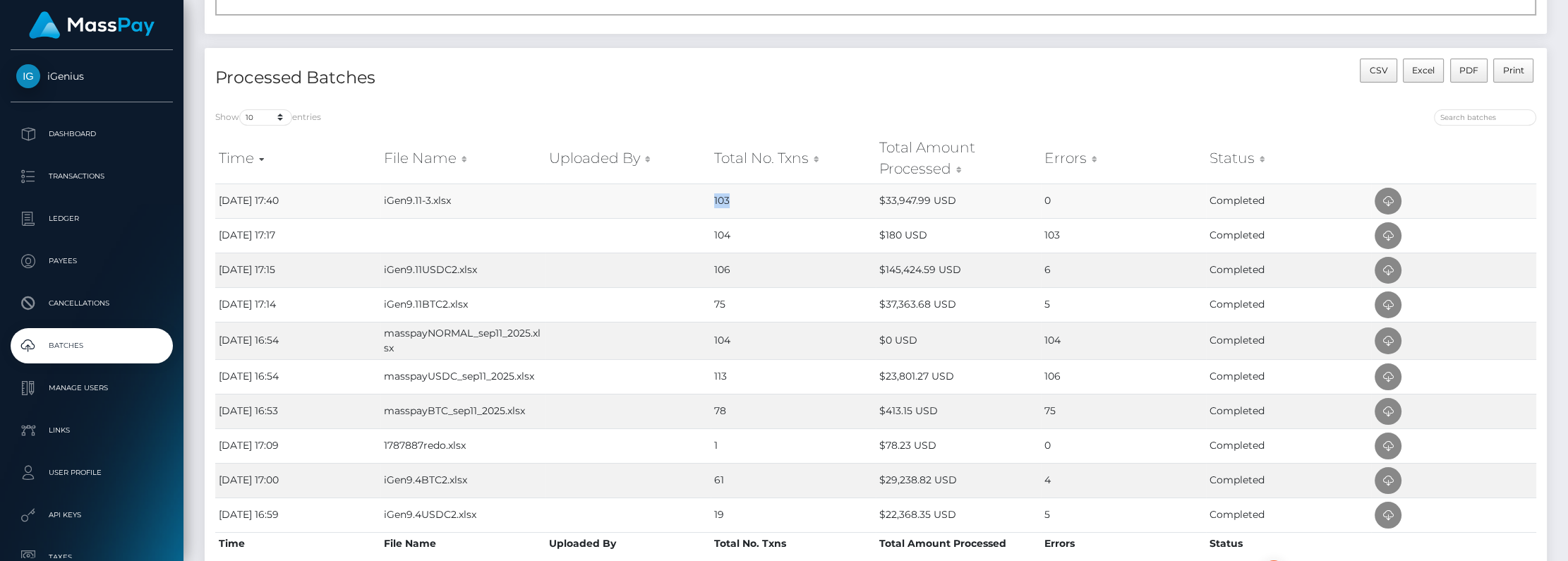
drag, startPoint x: 700, startPoint y: 198, endPoint x: 741, endPoint y: 199, distance: 41.0
click at [741, 199] on tr "[DATE] 17:40 iGen9.11-3.xlsx 103 $33,947.99 USD 0 Completed" at bounding box center [876, 201] width 1321 height 35
drag, startPoint x: 865, startPoint y: 202, endPoint x: 981, endPoint y: 203, distance: 116.0
click at [981, 203] on tr "[DATE] 17:40 iGen9.11-3.xlsx 103 $33,947.99 USD 0 Completed" at bounding box center [876, 201] width 1321 height 35
drag, startPoint x: 1041, startPoint y: 201, endPoint x: 1074, endPoint y: 199, distance: 33.1
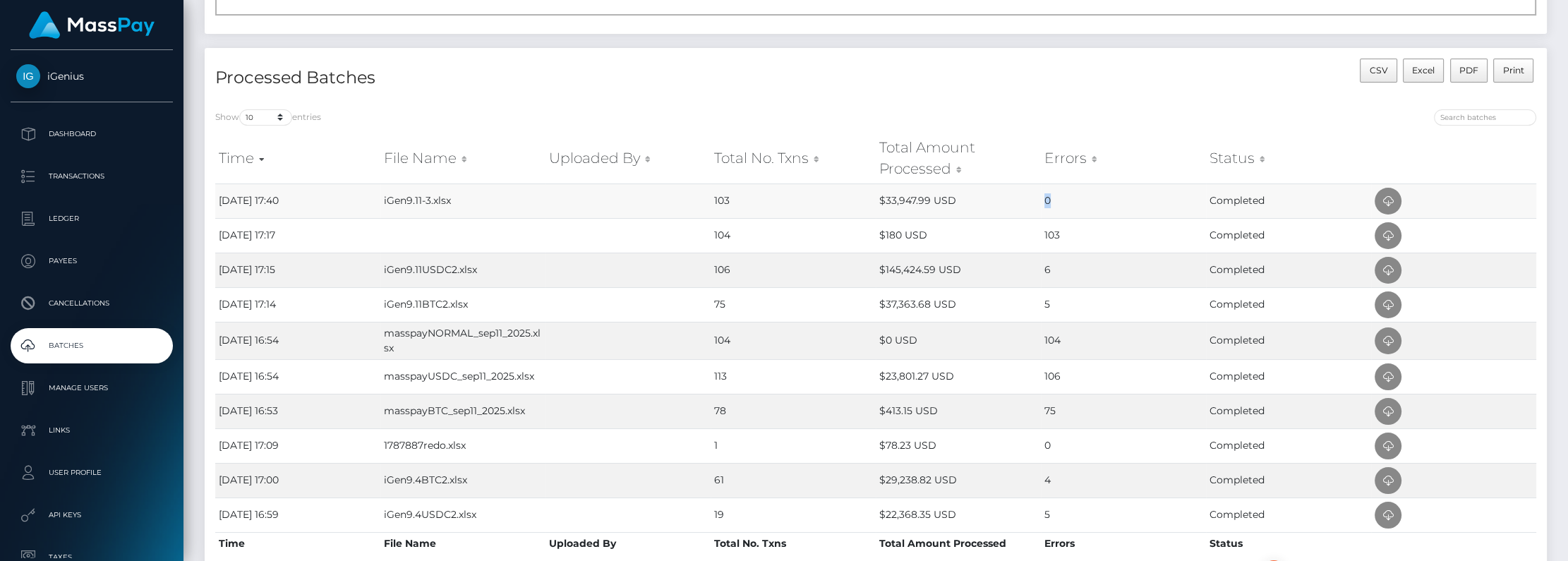
click at [1074, 199] on tr "[DATE] 17:40 iGen9.11-3.xlsx 103 $33,947.99 USD 0 Completed" at bounding box center [876, 201] width 1321 height 35
click at [1382, 300] on icon at bounding box center [1388, 305] width 17 height 17
click at [1390, 413] on icon at bounding box center [1388, 411] width 17 height 17
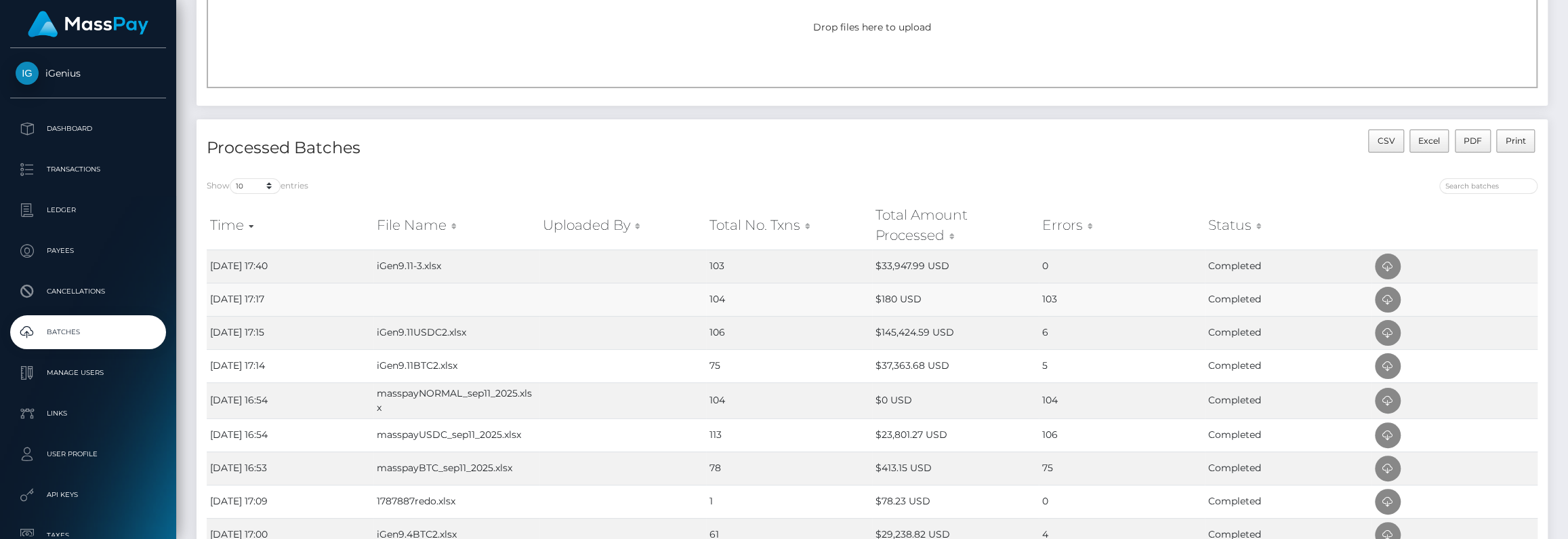
scroll to position [0, 0]
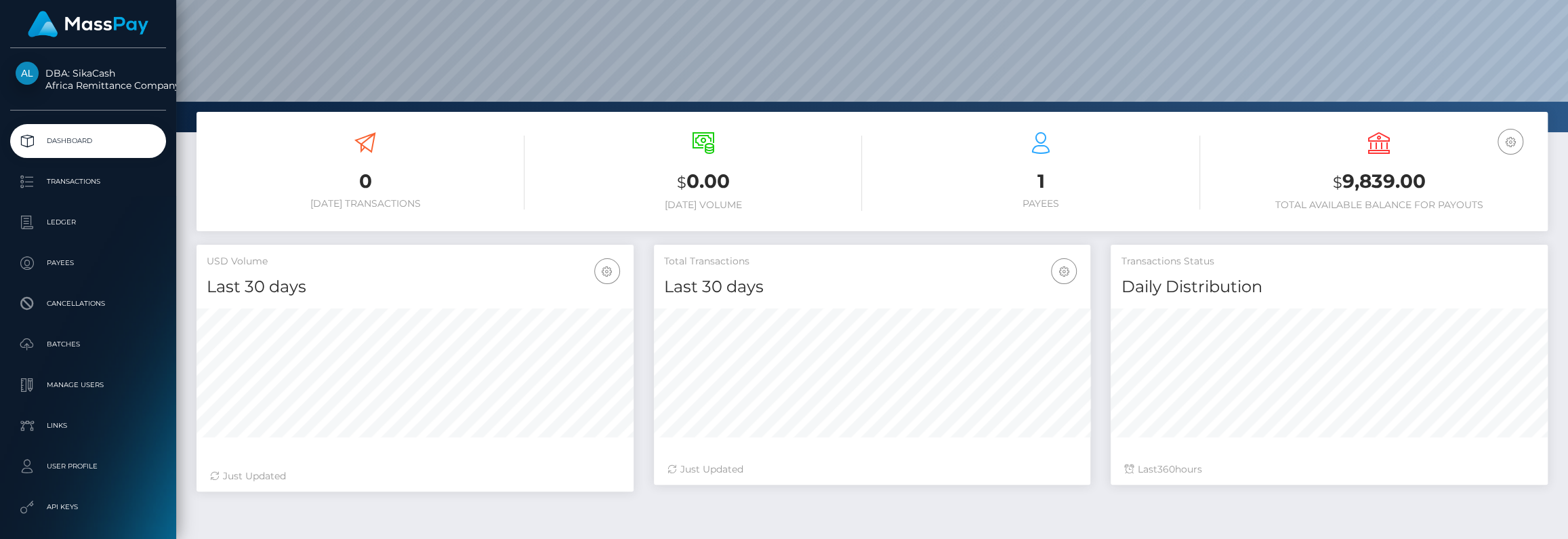
scroll to position [125, 0]
click at [78, 388] on p "Manage Users" at bounding box center [88, 385] width 145 height 20
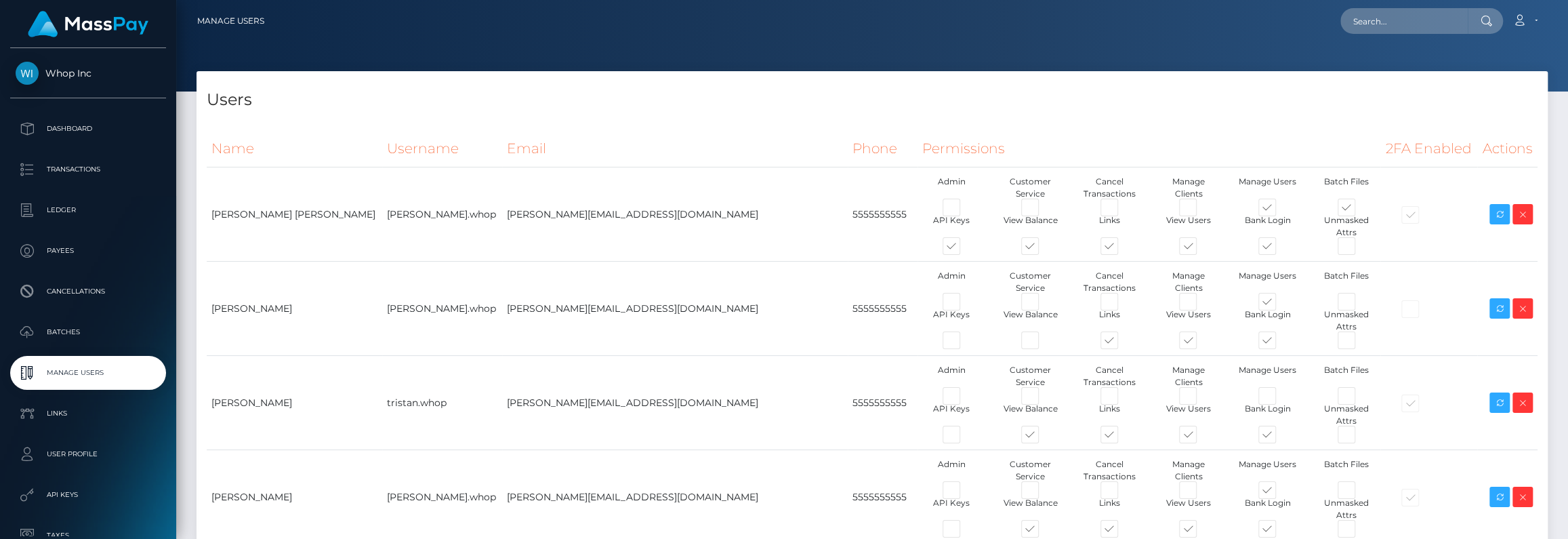
type input "brentg"
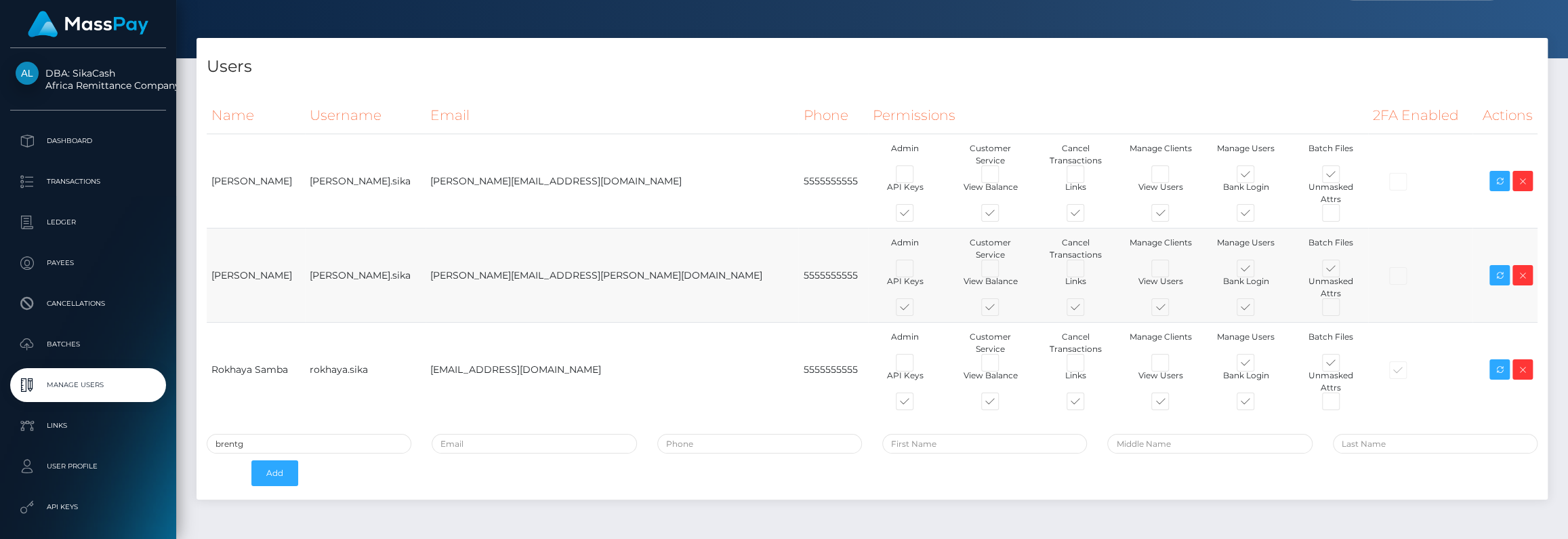
scroll to position [38, 0]
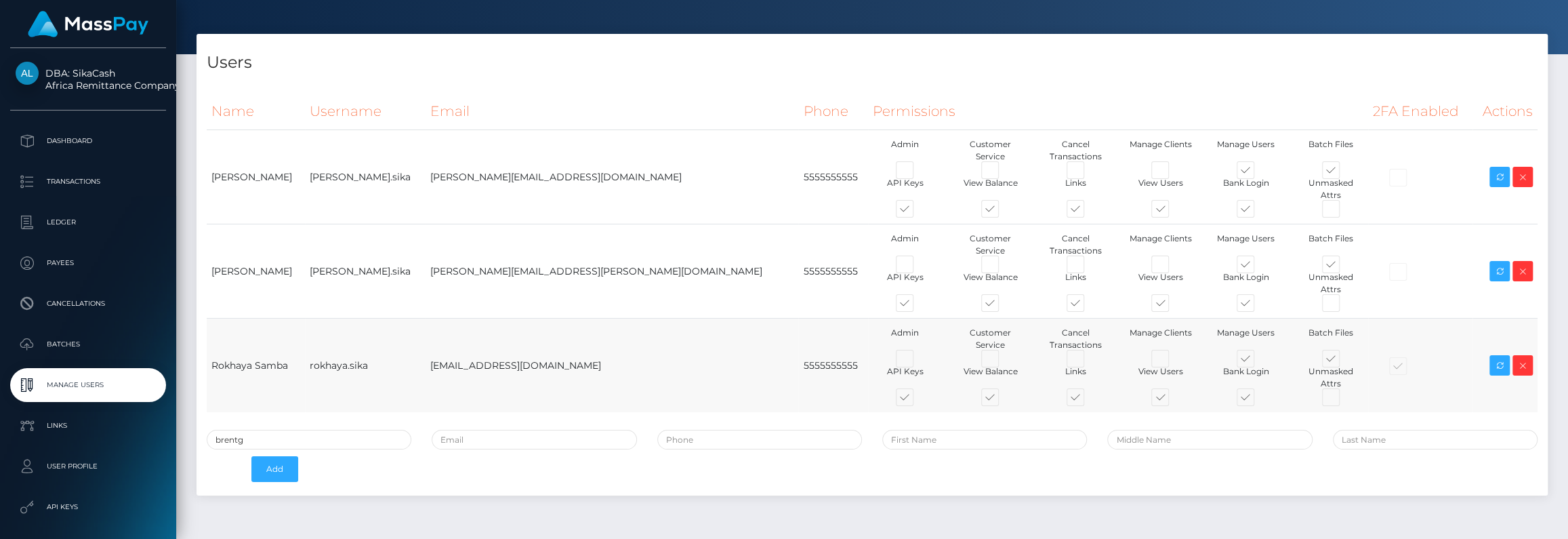
drag, startPoint x: 212, startPoint y: 169, endPoint x: 395, endPoint y: 346, distance: 254.6
click at [395, 346] on tbody "Mamadou Y Diallo yunus.sika yunus@sikatransfer.com 5555555555 Admin" at bounding box center [872, 271] width 1330 height 283
click at [356, 344] on td "rokhaya.sika" at bounding box center [365, 366] width 120 height 95
drag, startPoint x: 1346, startPoint y: 108, endPoint x: 1424, endPoint y: 107, distance: 78.0
click at [1423, 107] on th "2FA Enabled" at bounding box center [1420, 111] width 105 height 38
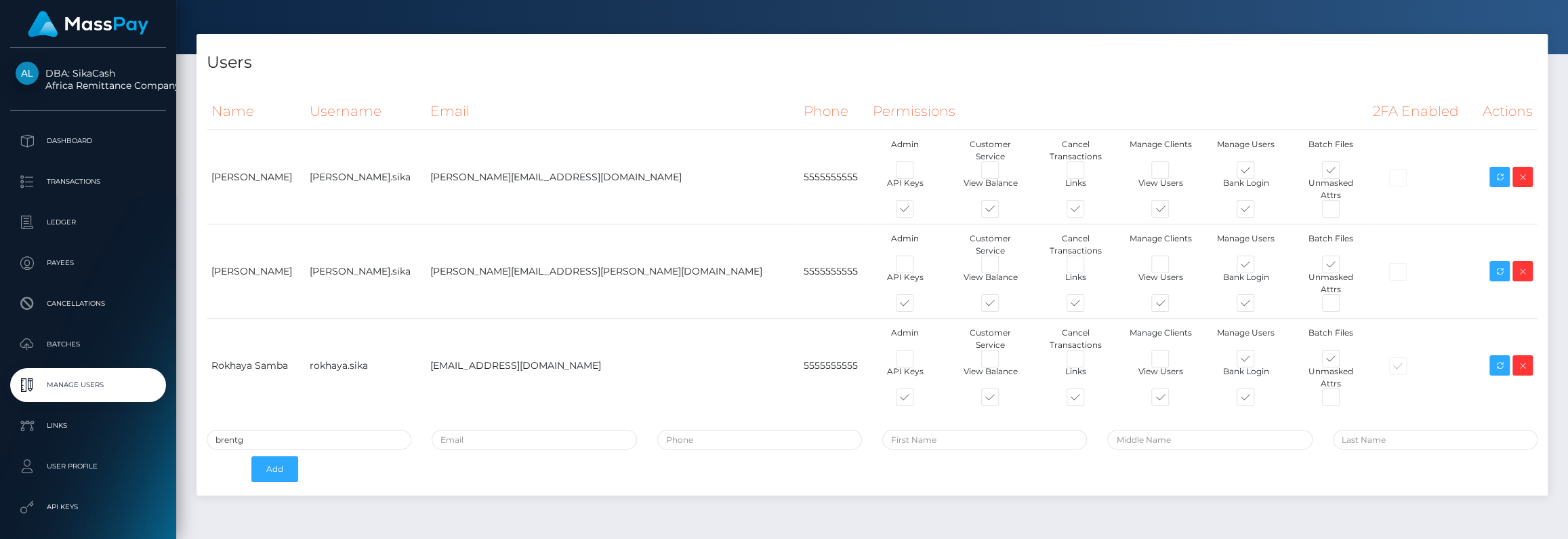
click at [1431, 107] on th "2FA Enabled" at bounding box center [1420, 111] width 105 height 38
drag, startPoint x: 1433, startPoint y: 108, endPoint x: 1338, endPoint y: 113, distance: 95.1
click at [1368, 113] on th "2FA Enabled" at bounding box center [1420, 111] width 105 height 38
click at [1368, 116] on th "2FA Enabled" at bounding box center [1420, 111] width 105 height 38
click at [56, 462] on p "User Profile" at bounding box center [88, 466] width 145 height 20
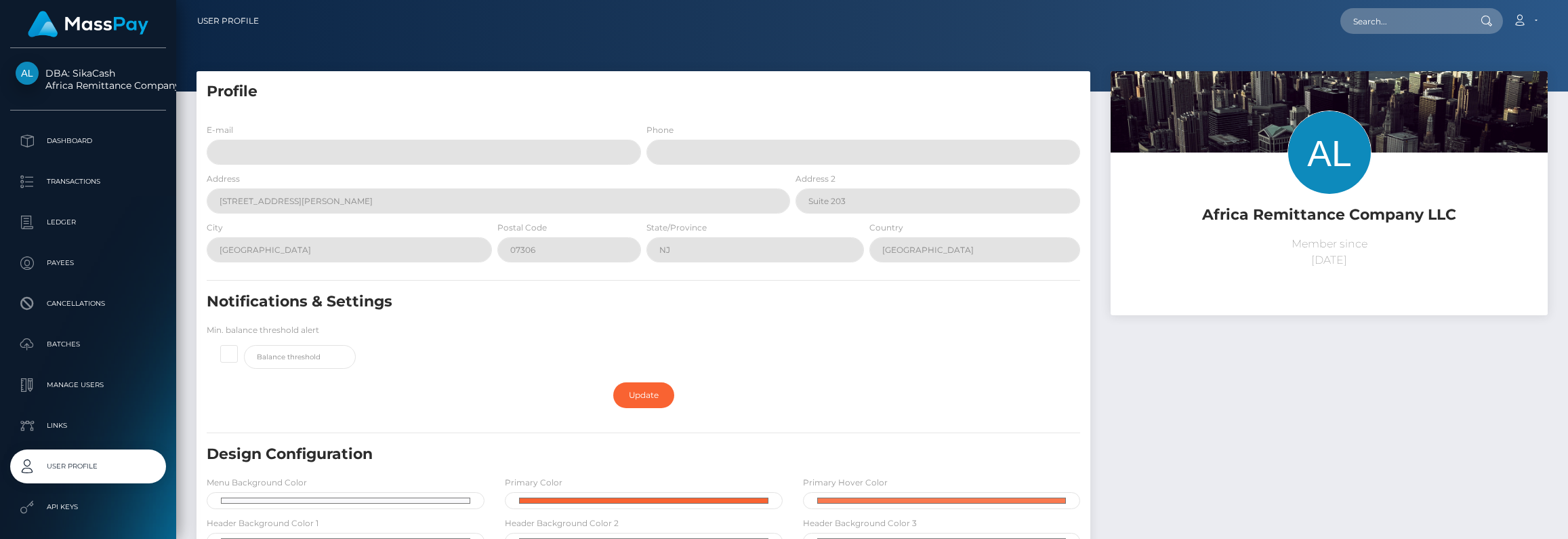
scroll to position [466, 0]
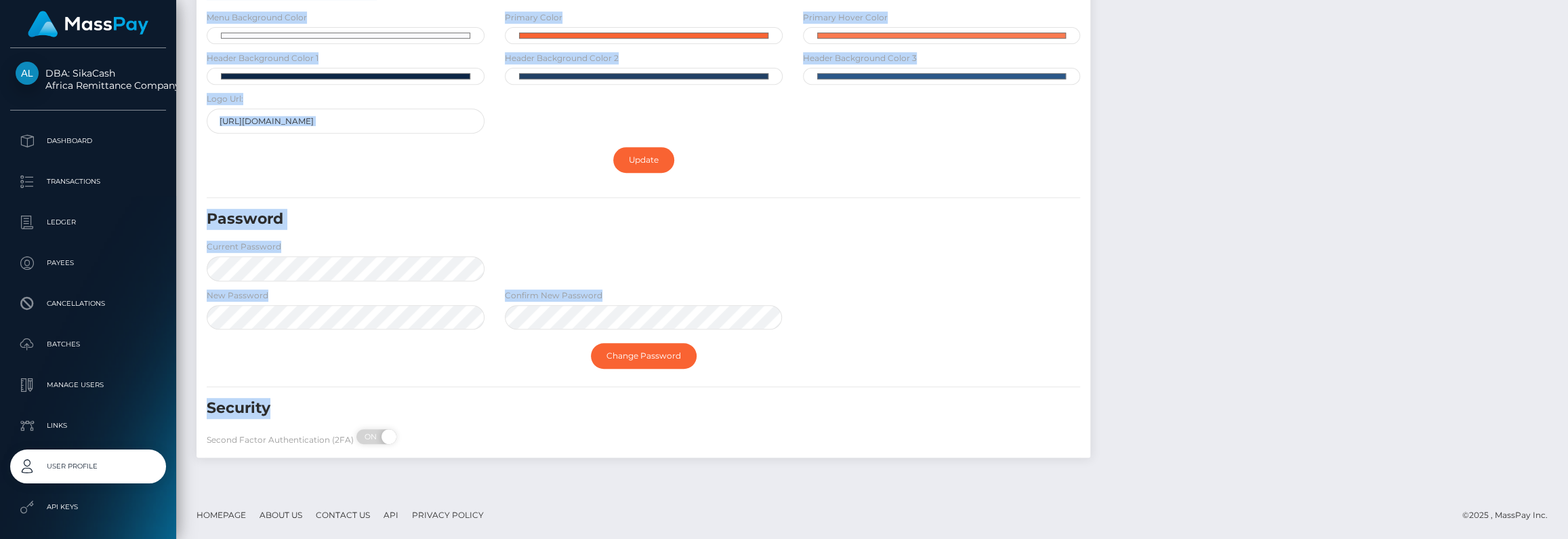
click at [181, 409] on div "Profile E-mail Phone Address [STREET_ADDRESS][PERSON_NAME] Address 2" at bounding box center [872, 49] width 1391 height 886
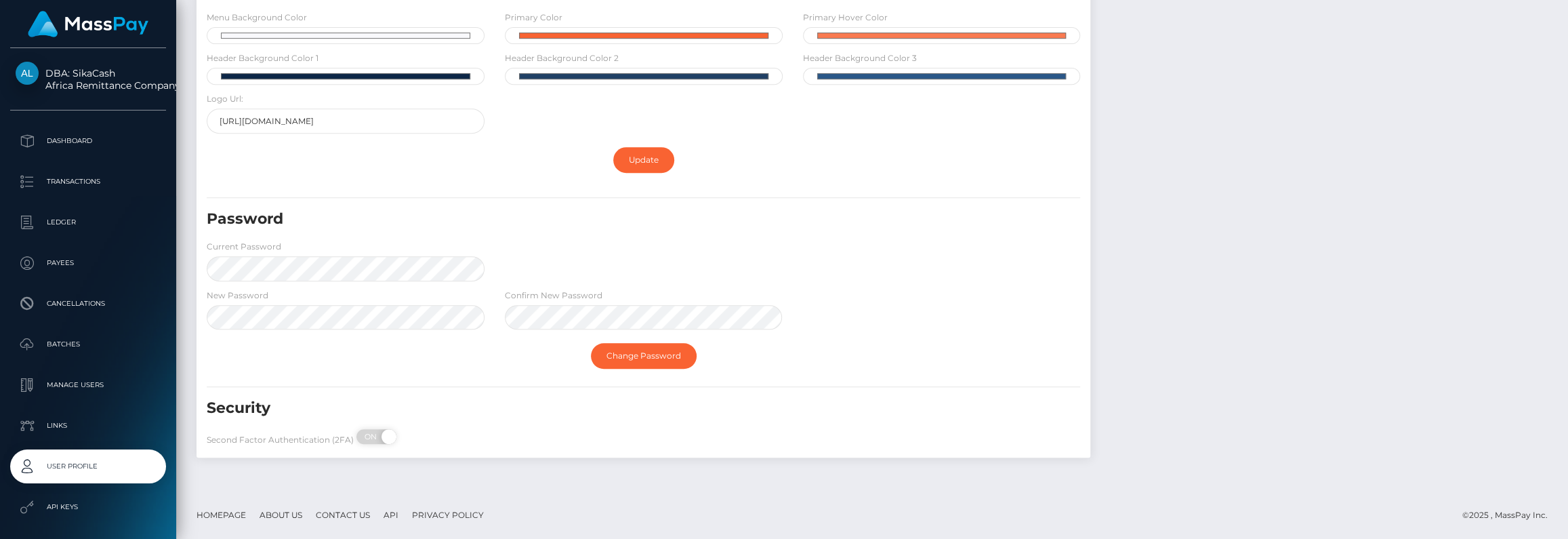
click at [291, 408] on h5 "Security" at bounding box center [572, 408] width 732 height 21
click at [254, 408] on h5 "Security" at bounding box center [572, 408] width 732 height 21
click at [615, 243] on div "Password Current Password" at bounding box center [643, 248] width 894 height 80
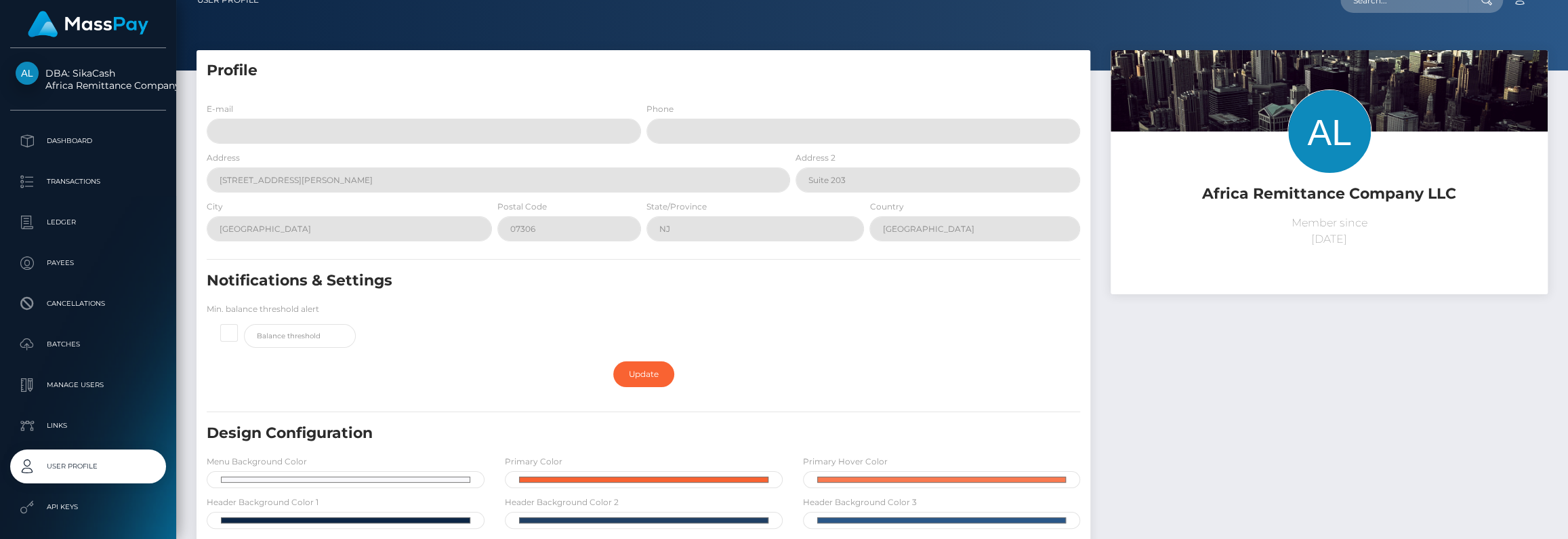
scroll to position [0, 0]
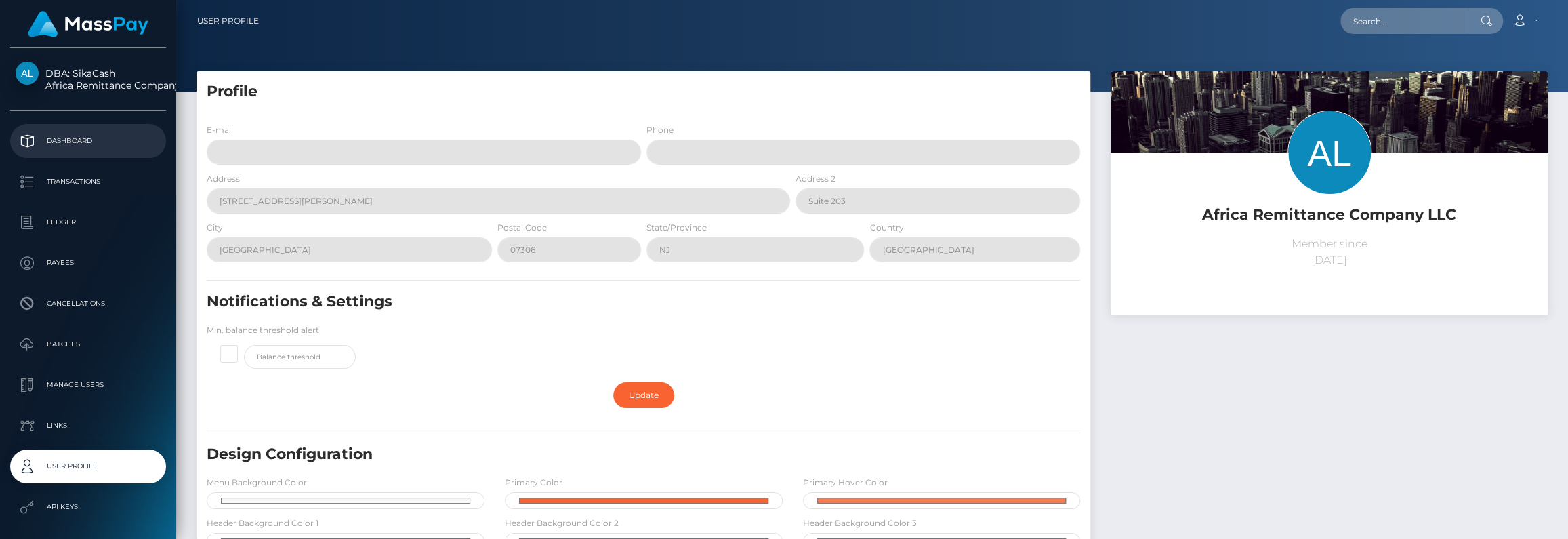
click at [84, 140] on p "Dashboard" at bounding box center [88, 141] width 145 height 20
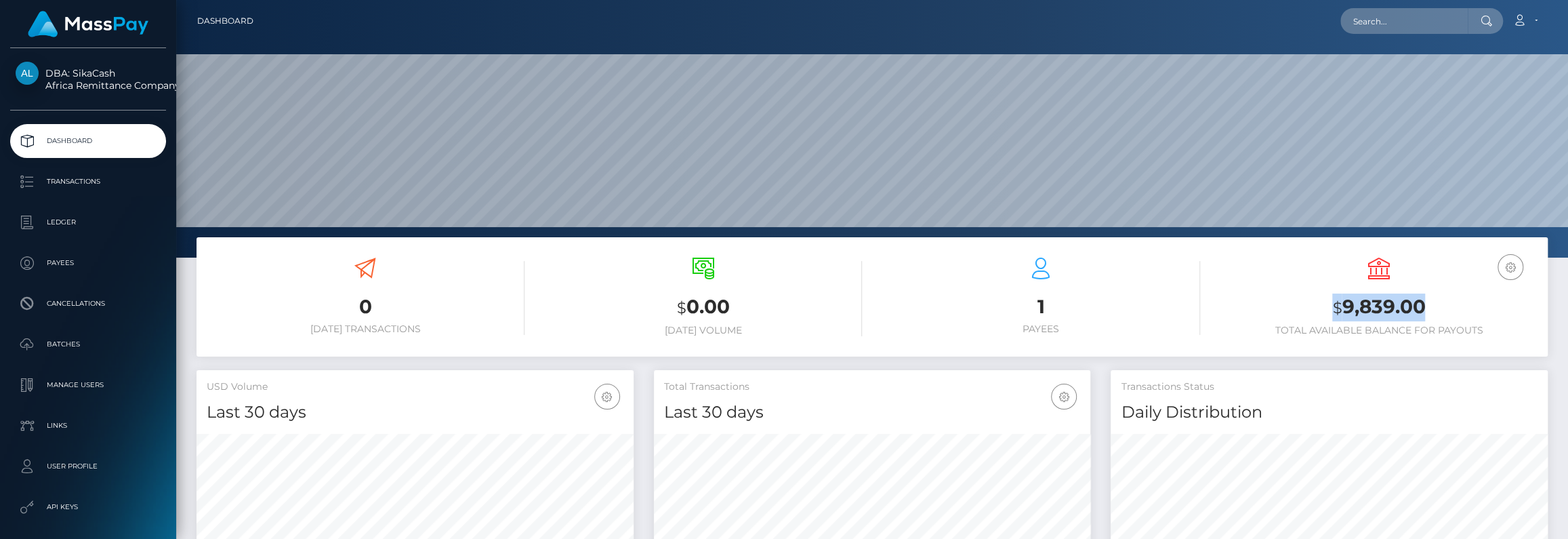
click at [1423, 303] on h3 "$ 9,839.00" at bounding box center [1379, 307] width 318 height 28
click at [73, 389] on p "Manage Users" at bounding box center [88, 385] width 145 height 20
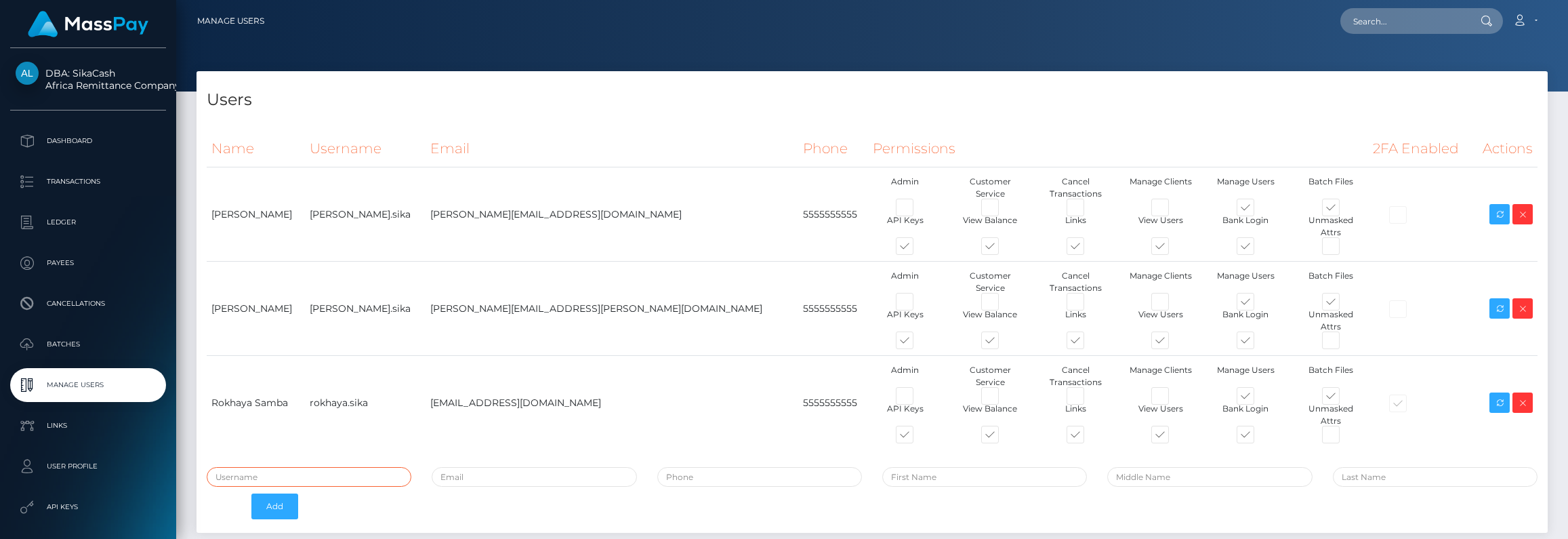
type input "brentg"
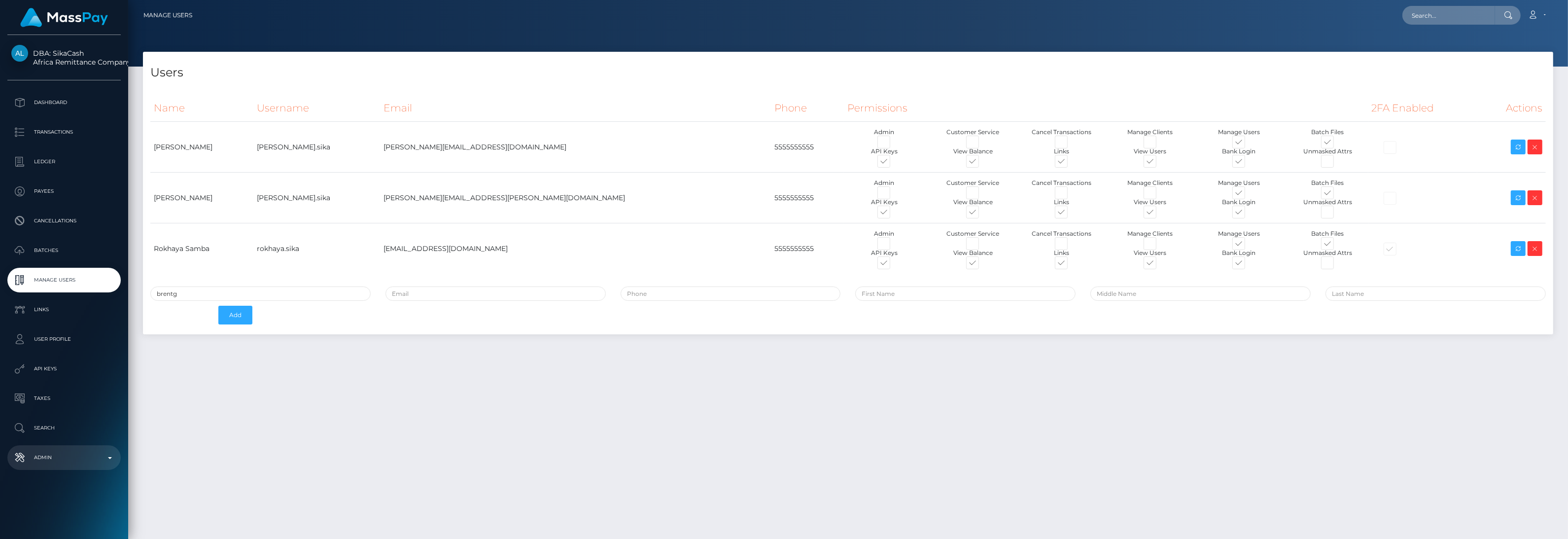
click at [60, 392] on link "Admin" at bounding box center [64, 457] width 113 height 24
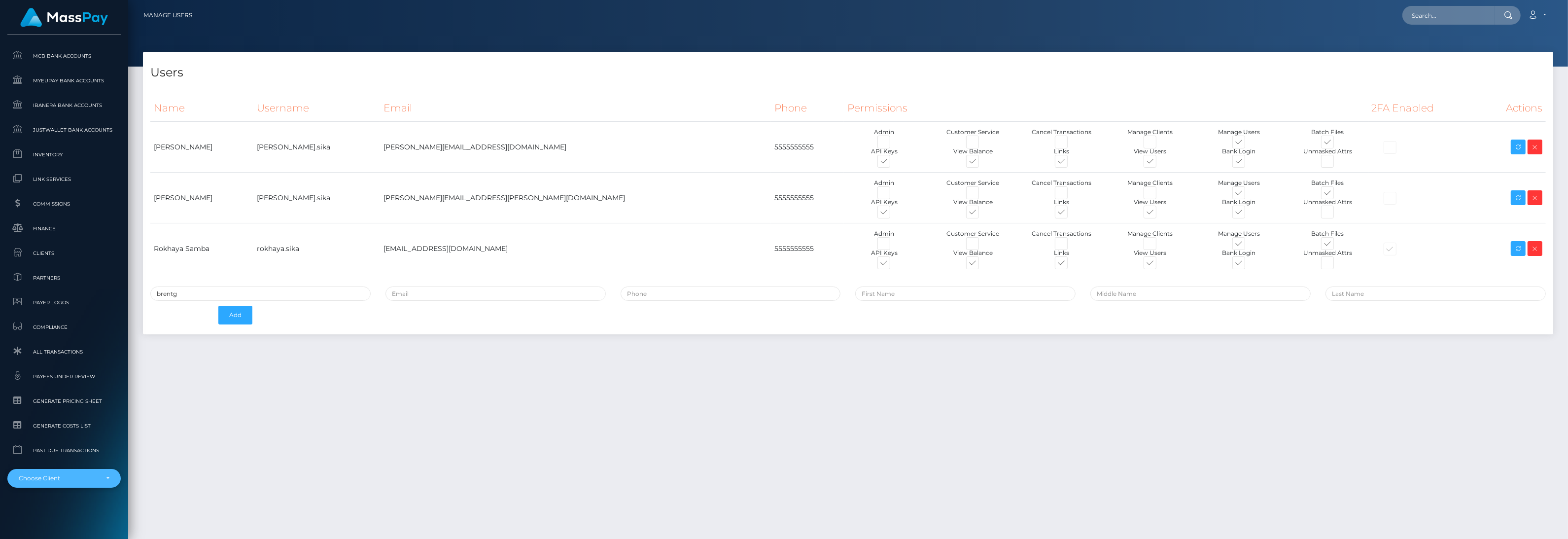
click at [60, 392] on div "Choose Client" at bounding box center [58, 478] width 79 height 8
type input "nofans"
select select "350"
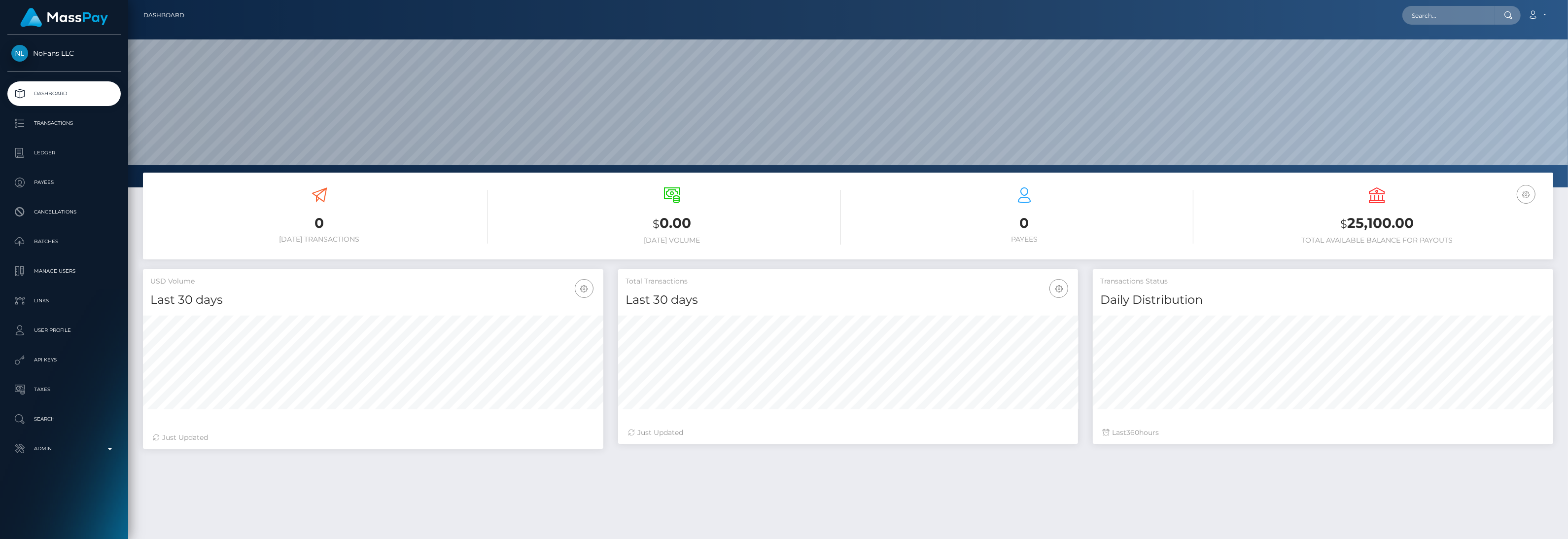
scroll to position [174, 460]
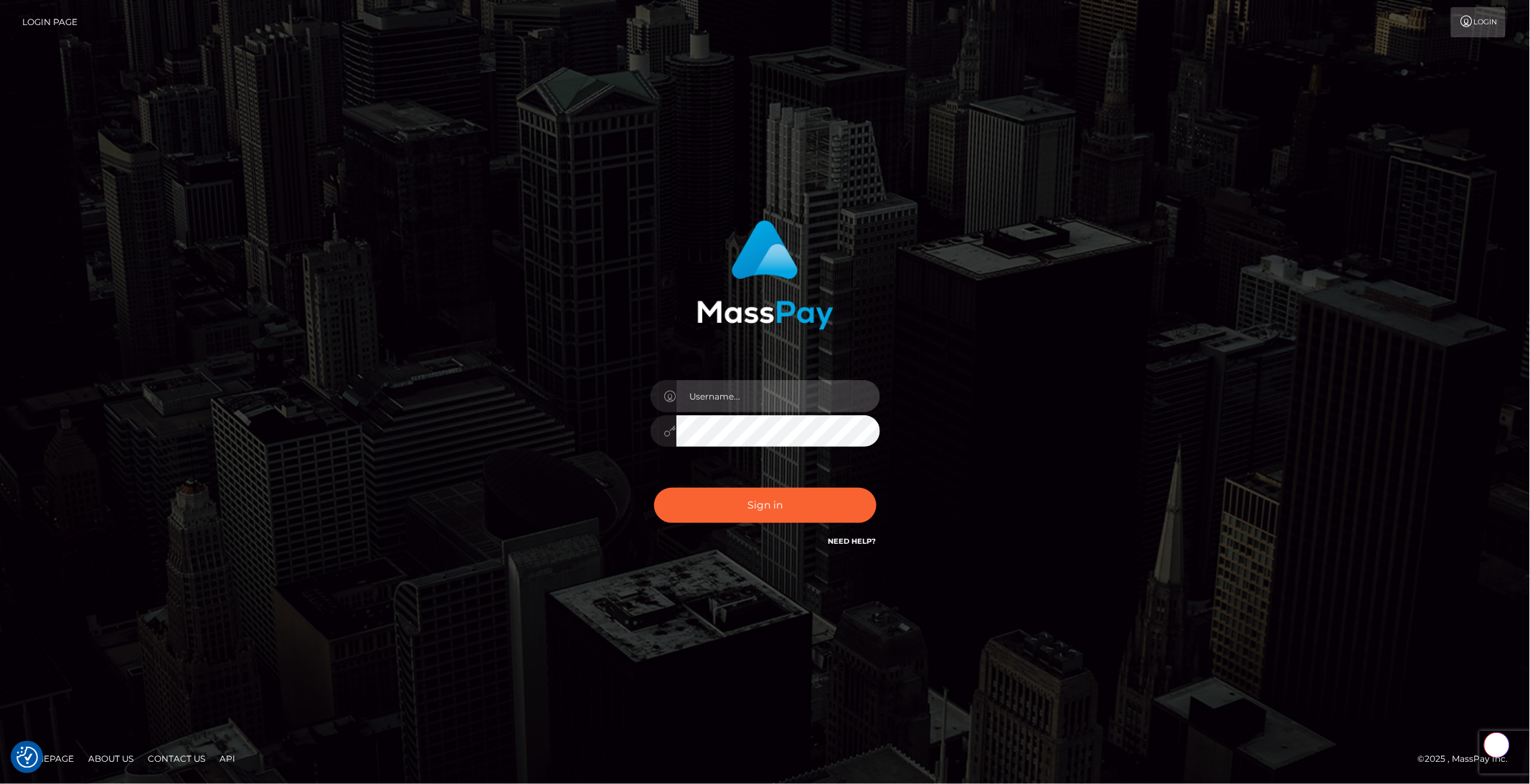
type input "brentg"
